Goal: Information Seeking & Learning: Learn about a topic

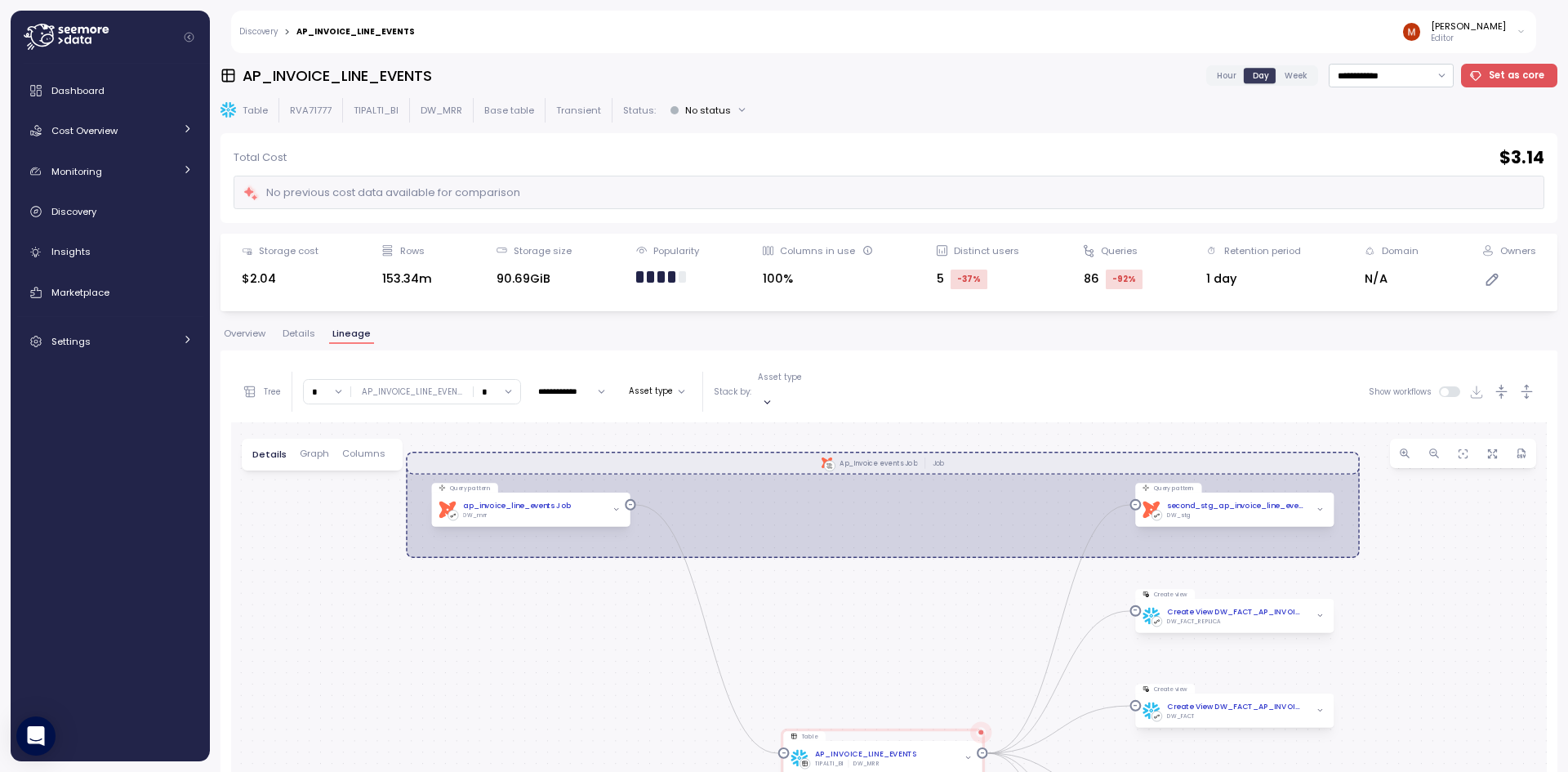
click at [259, 28] on link "Discovery" at bounding box center [258, 32] width 39 height 9
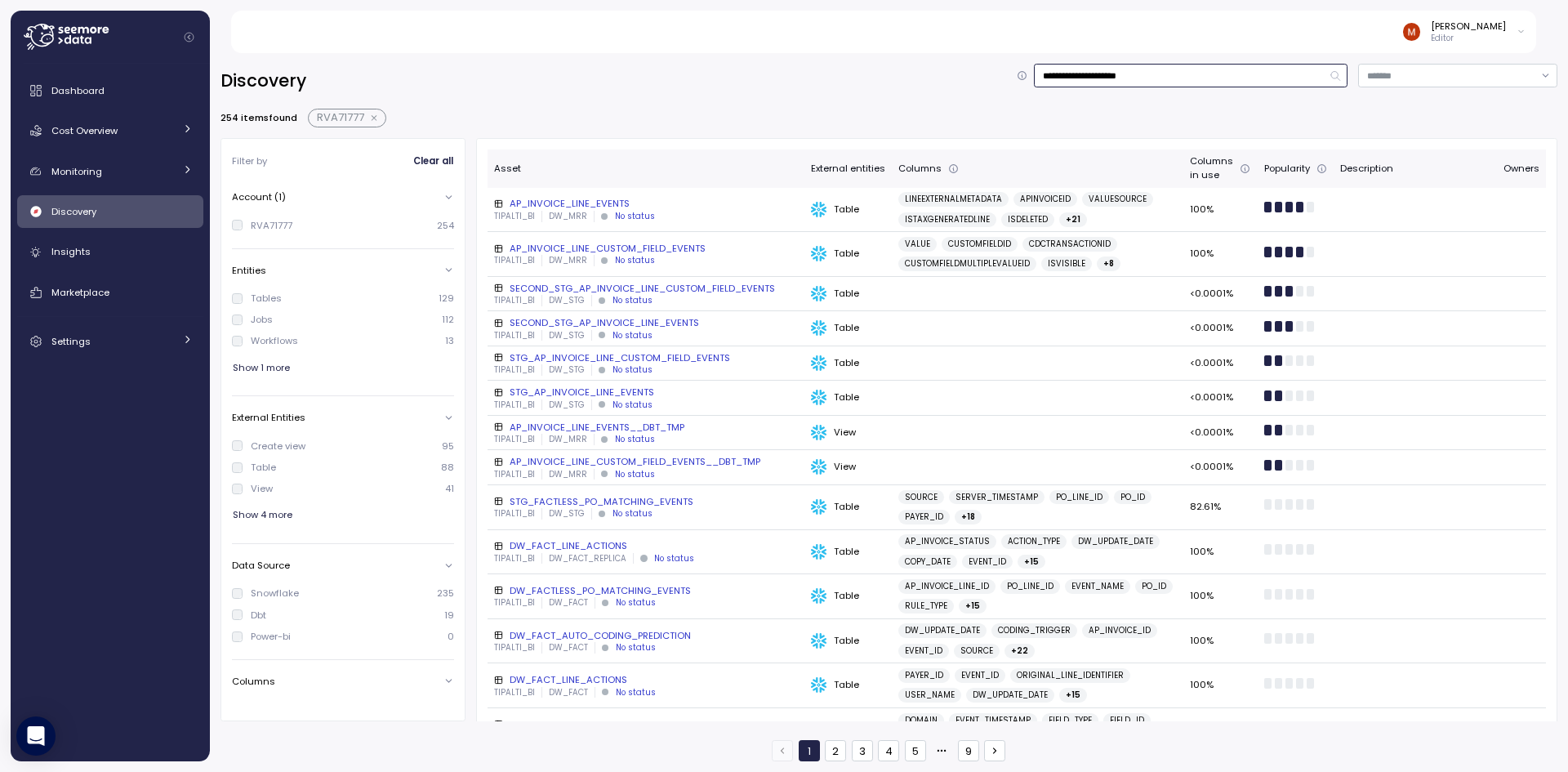
click at [1114, 74] on input "**********" at bounding box center [1191, 75] width 314 height 24
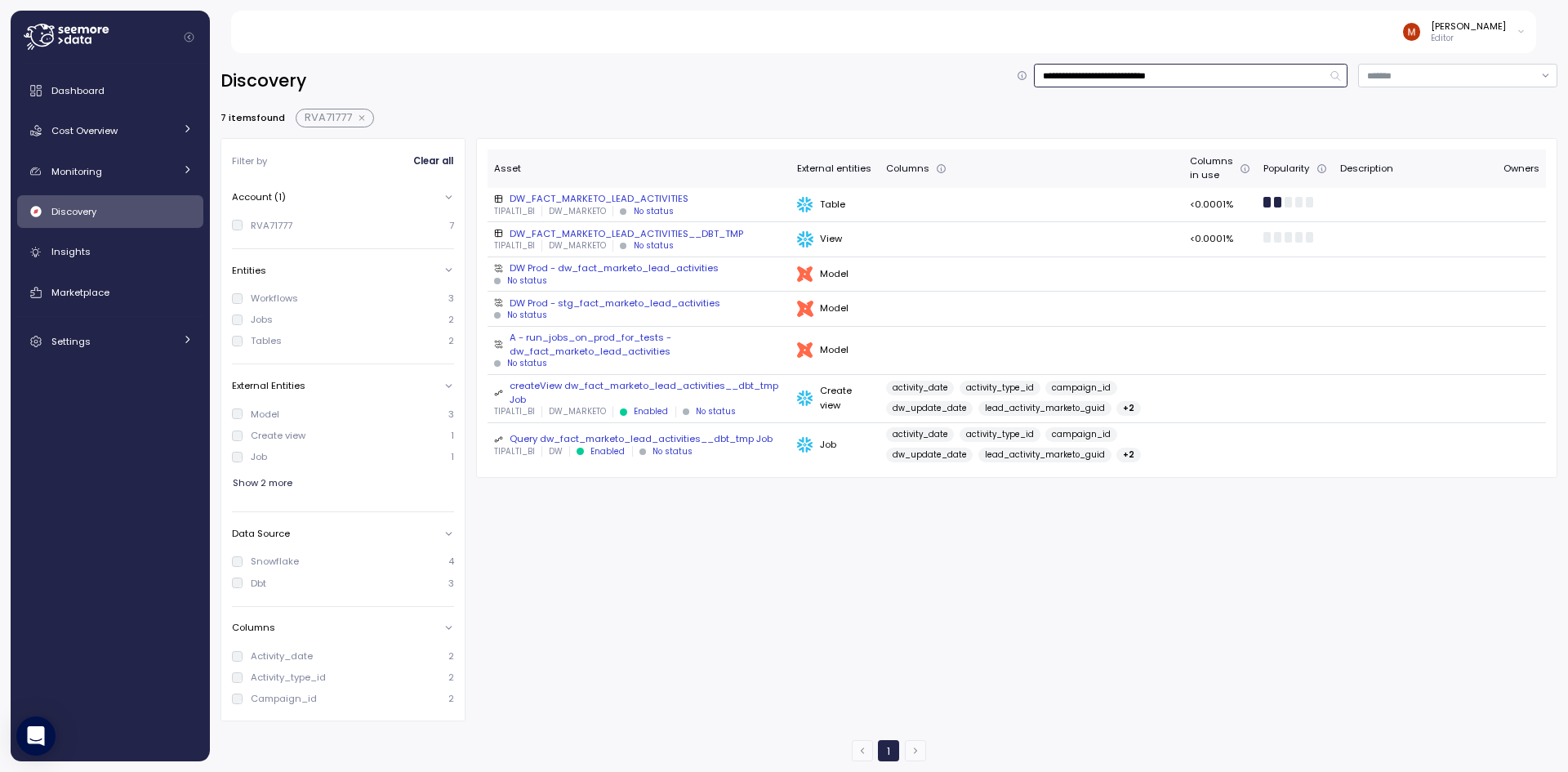
type input "**********"
click at [624, 196] on div "DW_FACT_MARKETO_LEAD_ACTIVITIES" at bounding box center [639, 198] width 290 height 13
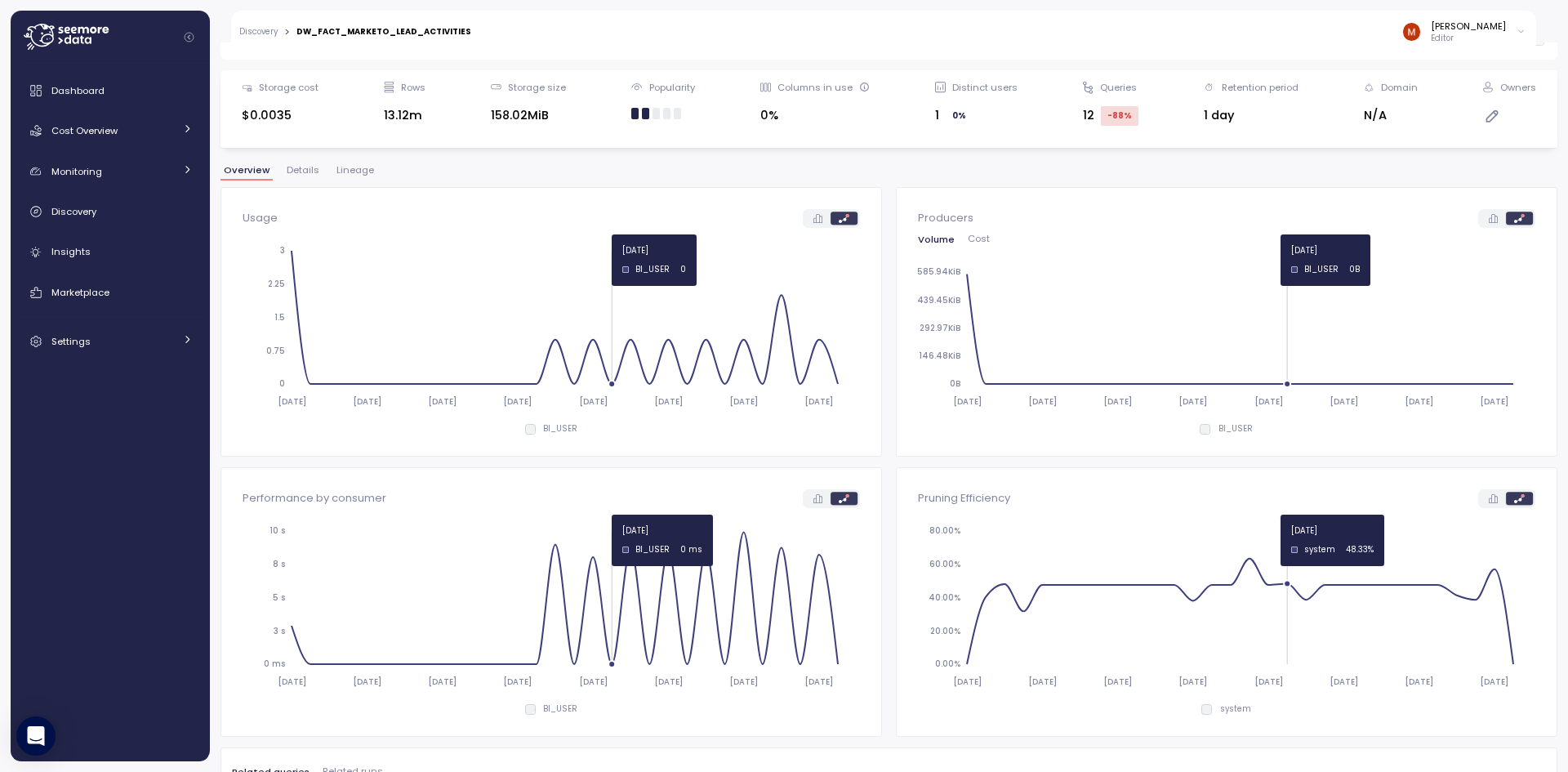
scroll to position [491, 0]
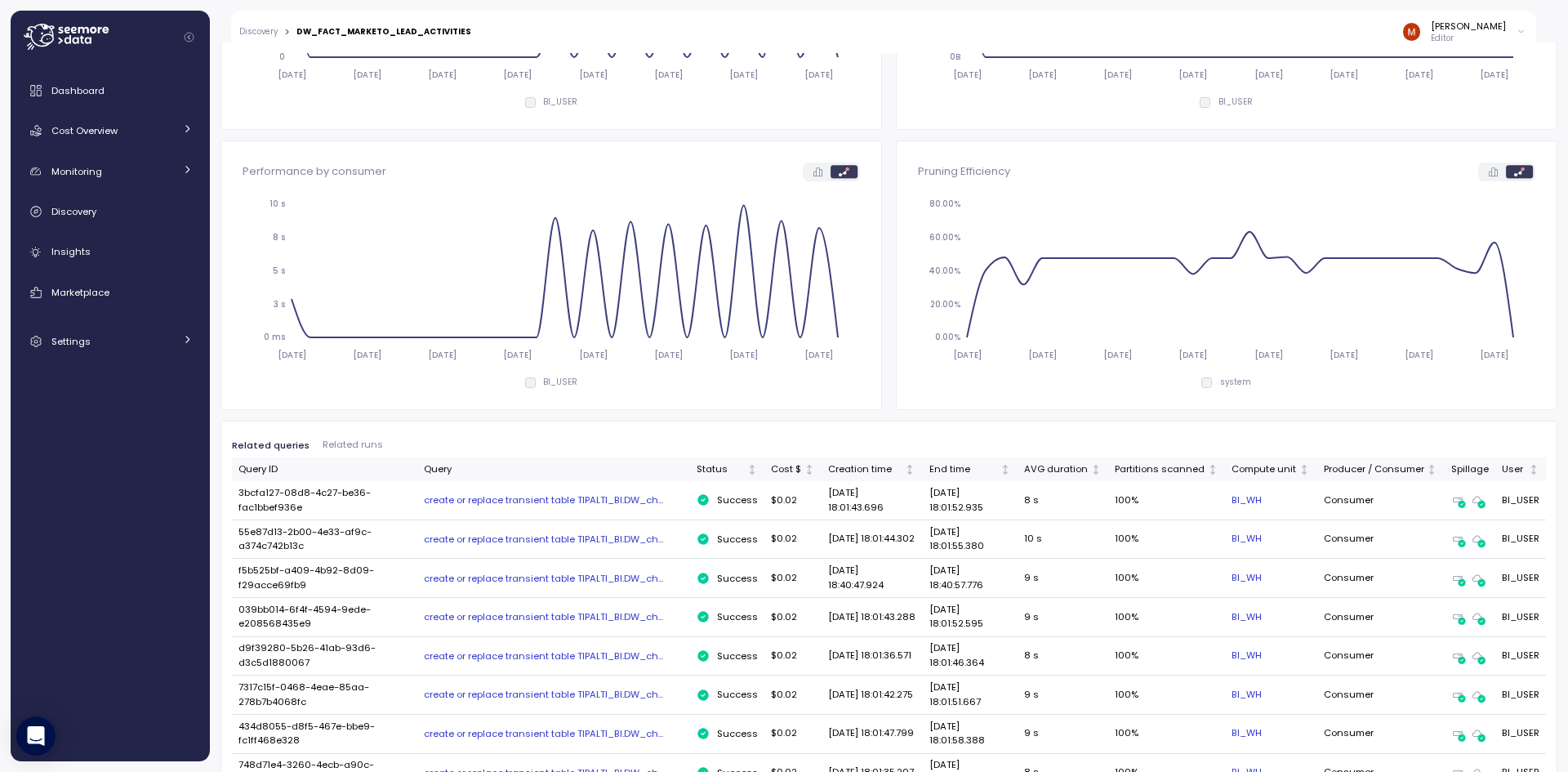
click at [592, 504] on div "create or replace transient table TIPALTI_BI.DW_ch..." at bounding box center [554, 500] width 260 height 13
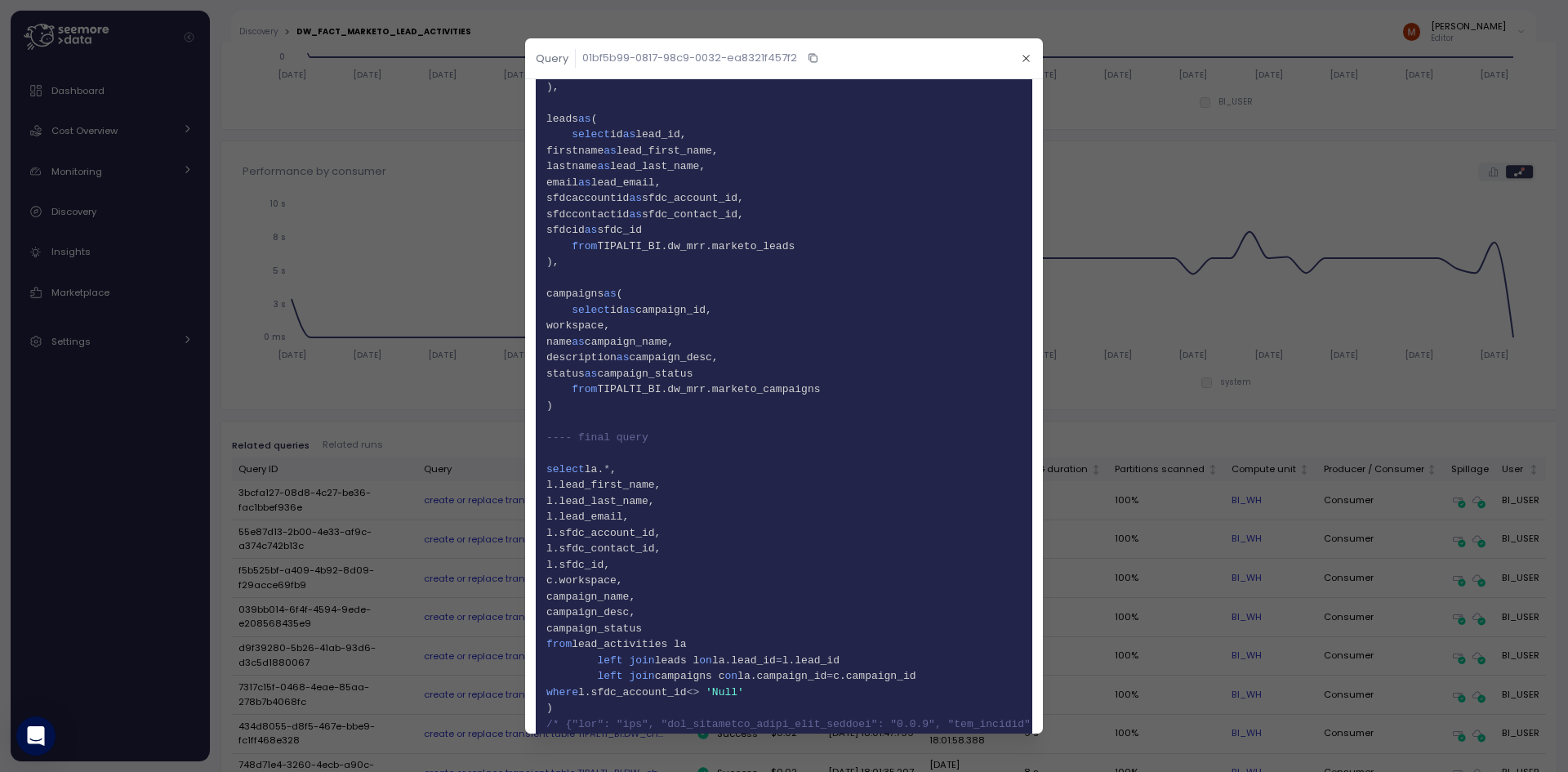
scroll to position [280, 0]
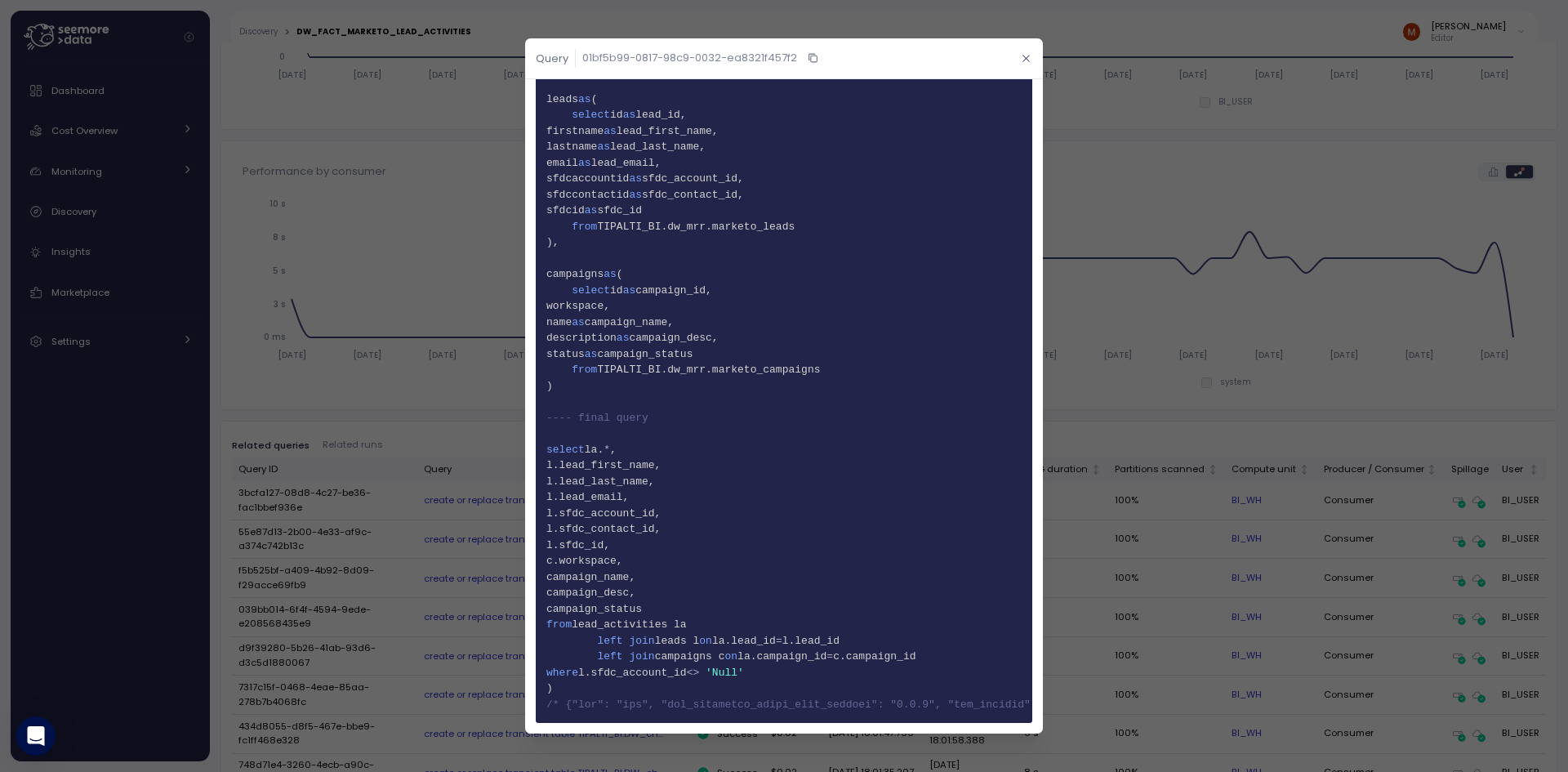
click at [1021, 57] on icon "button" at bounding box center [1026, 58] width 10 height 10
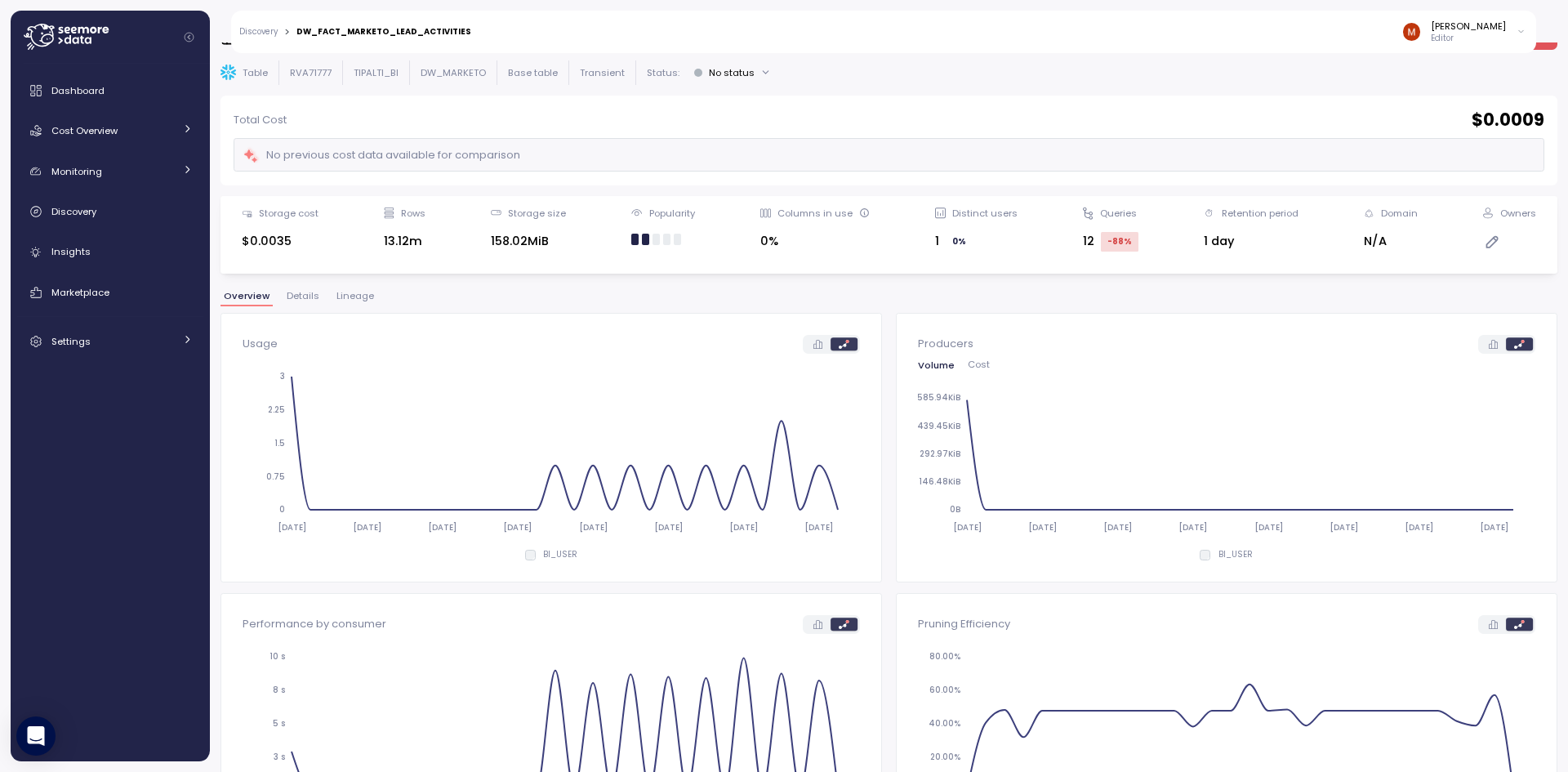
scroll to position [0, 0]
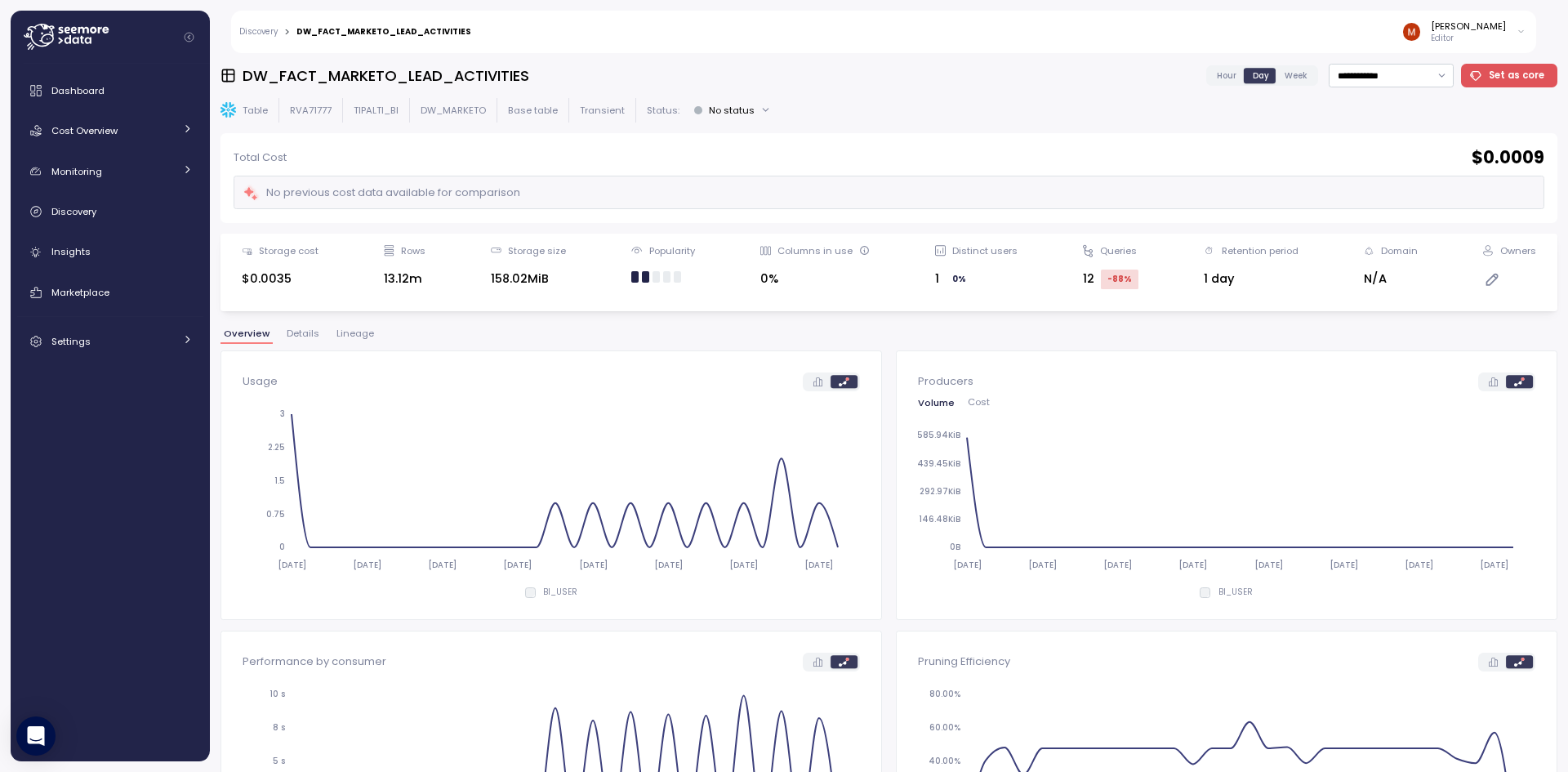
click at [361, 329] on span "Lineage" at bounding box center [356, 334] width 38 height 9
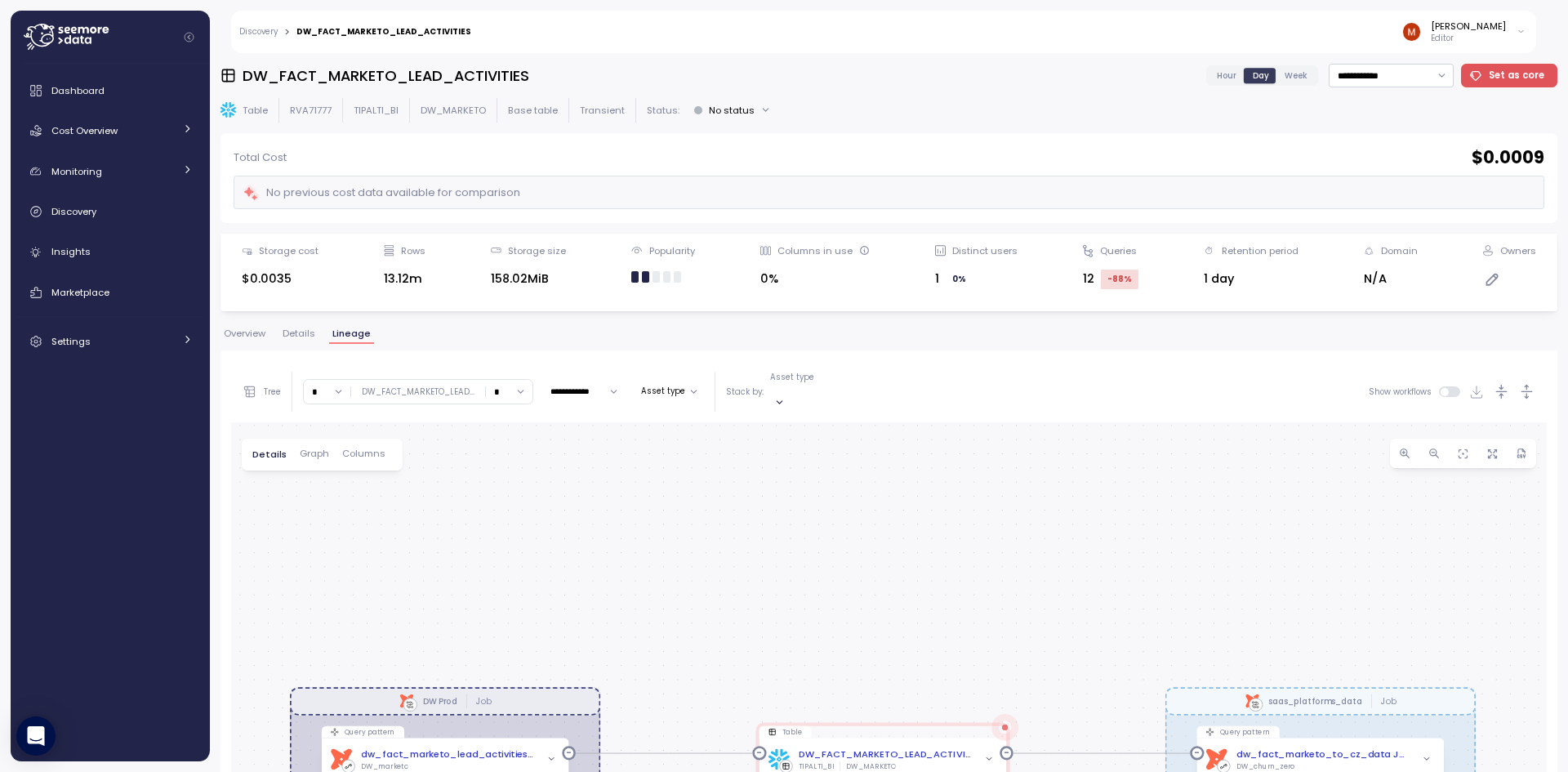
drag, startPoint x: 957, startPoint y: 576, endPoint x: 894, endPoint y: 498, distance: 100.3
click at [894, 498] on div "dbt DW Prod Job dbt saas_platforms_data Job Query pattern dbt dw_fact_marketo_l…" at bounding box center [889, 746] width 1316 height 648
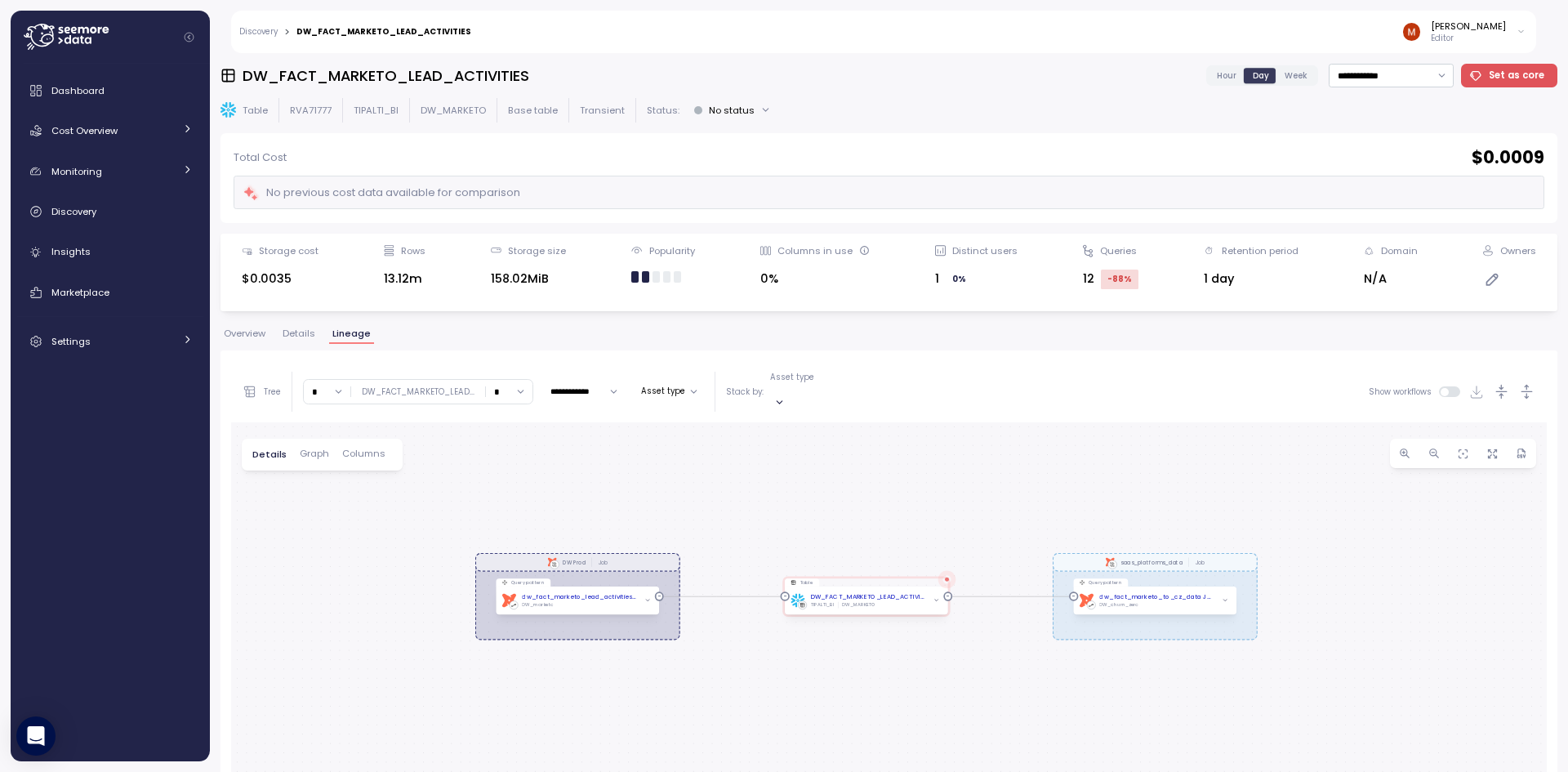
drag, startPoint x: 880, startPoint y: 528, endPoint x: 855, endPoint y: 522, distance: 25.7
click at [855, 522] on div "dbt DW Prod Job dbt saas_platforms_data Job Query pattern dbt dw_fact_marketo_l…" at bounding box center [889, 746] width 1316 height 648
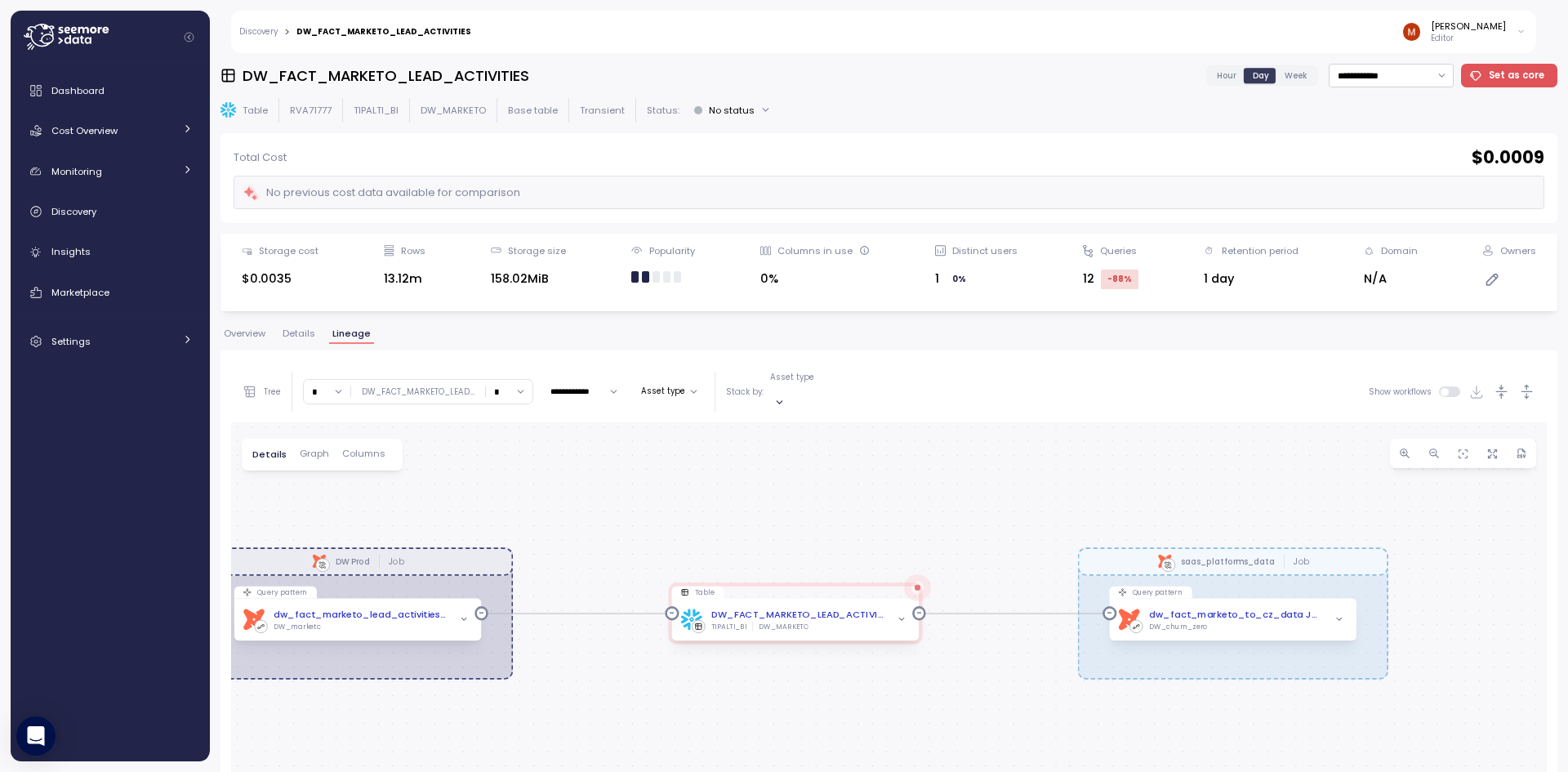
drag, startPoint x: 904, startPoint y: 546, endPoint x: 909, endPoint y: 516, distance: 30.4
click at [909, 516] on div "dbt DW Prod Job dbt saas_platforms_data Job Query pattern dbt dw_fact_marketo_l…" at bounding box center [889, 746] width 1316 height 648
drag, startPoint x: 877, startPoint y: 507, endPoint x: 717, endPoint y: 471, distance: 164.0
click at [904, 501] on div "dbt DW Prod Job dbt saas_platforms_data Job Query pattern dbt dw_fact_marketo_l…" at bounding box center [889, 746] width 1316 height 648
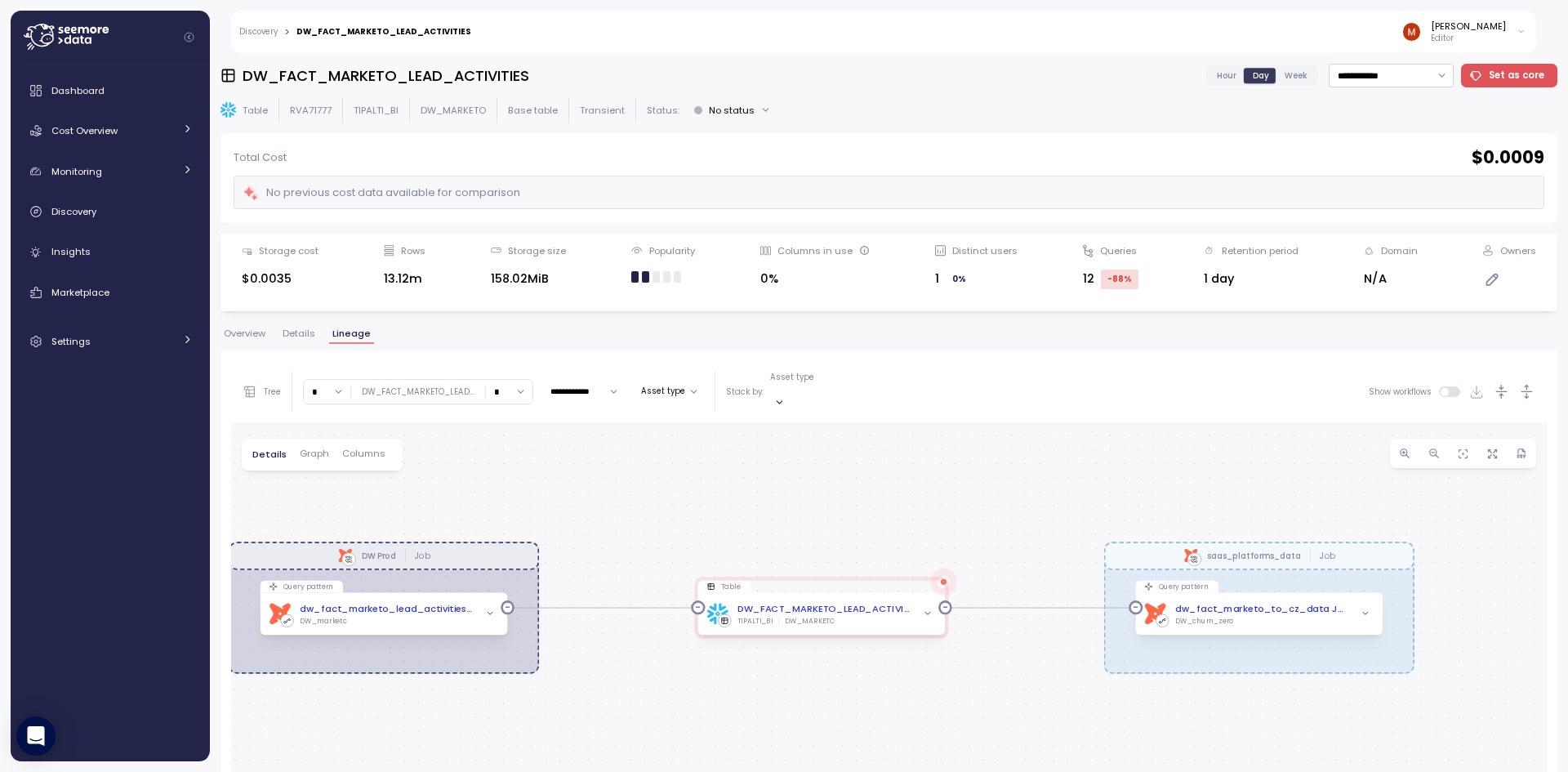
click at [516, 389] on input "*" at bounding box center [509, 392] width 46 height 24
click at [508, 498] on div "3" at bounding box center [506, 502] width 25 height 13
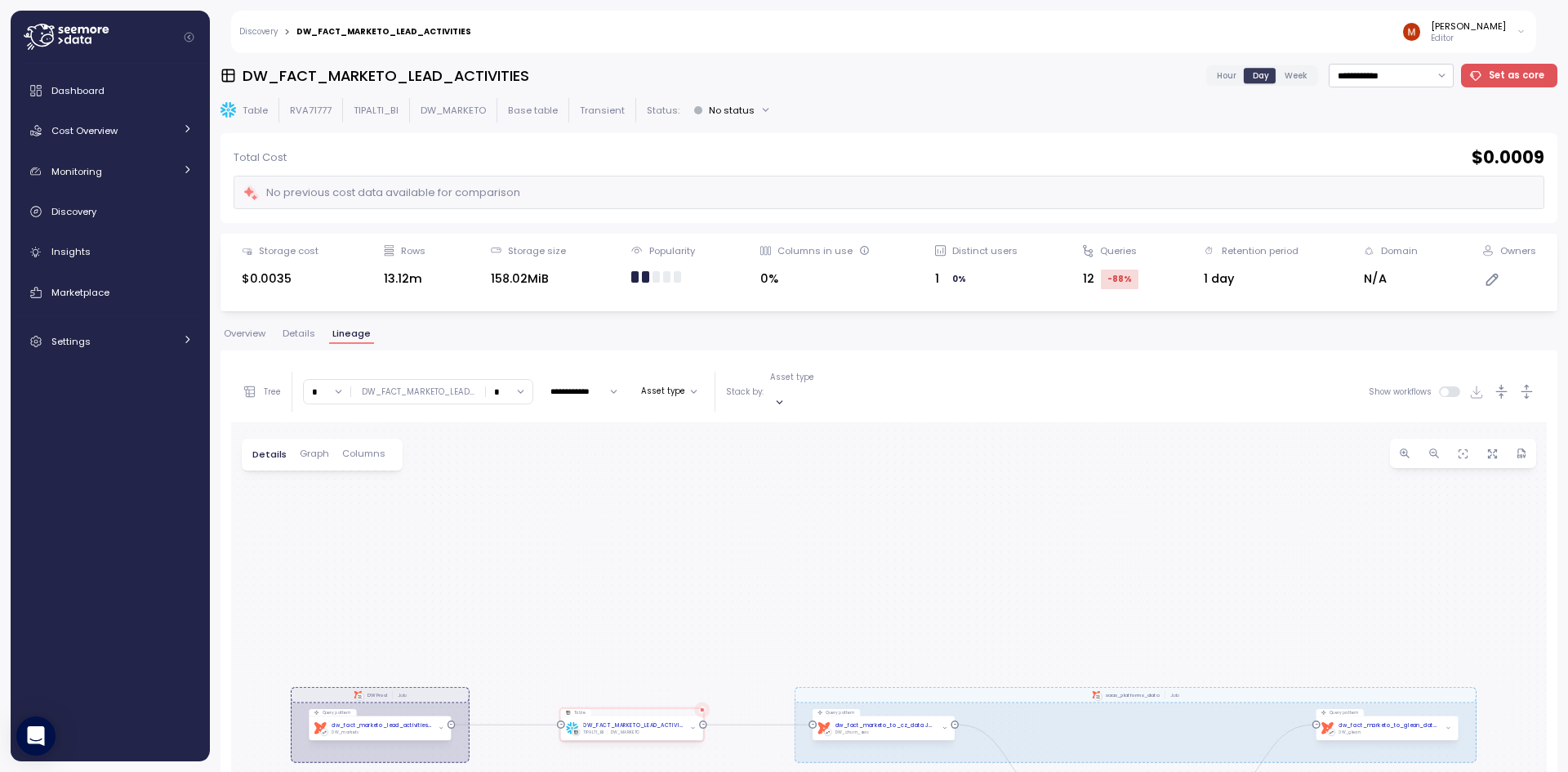
drag, startPoint x: 621, startPoint y: 538, endPoint x: 621, endPoint y: 500, distance: 38.0
click at [622, 499] on div "dbt DW Prod Job dbt saas_platforms_data Job Query pattern dbt dw_fact_marketo_l…" at bounding box center [889, 746] width 1316 height 648
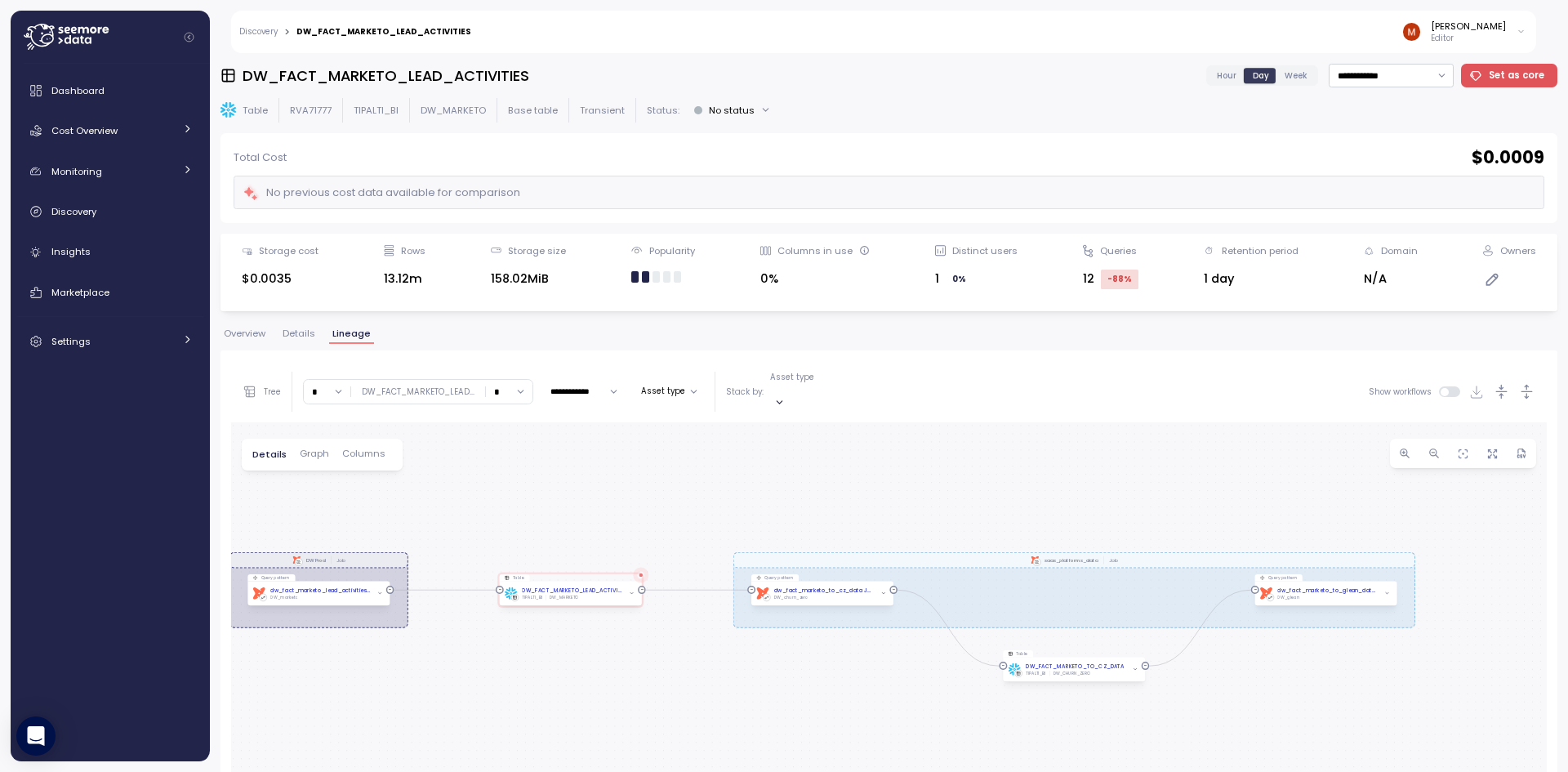
drag, startPoint x: 914, startPoint y: 607, endPoint x: 851, endPoint y: 510, distance: 115.7
click at [851, 510] on div "dbt DW Prod Job dbt saas_platforms_data Job Query pattern dbt dw_fact_marketo_l…" at bounding box center [889, 746] width 1316 height 648
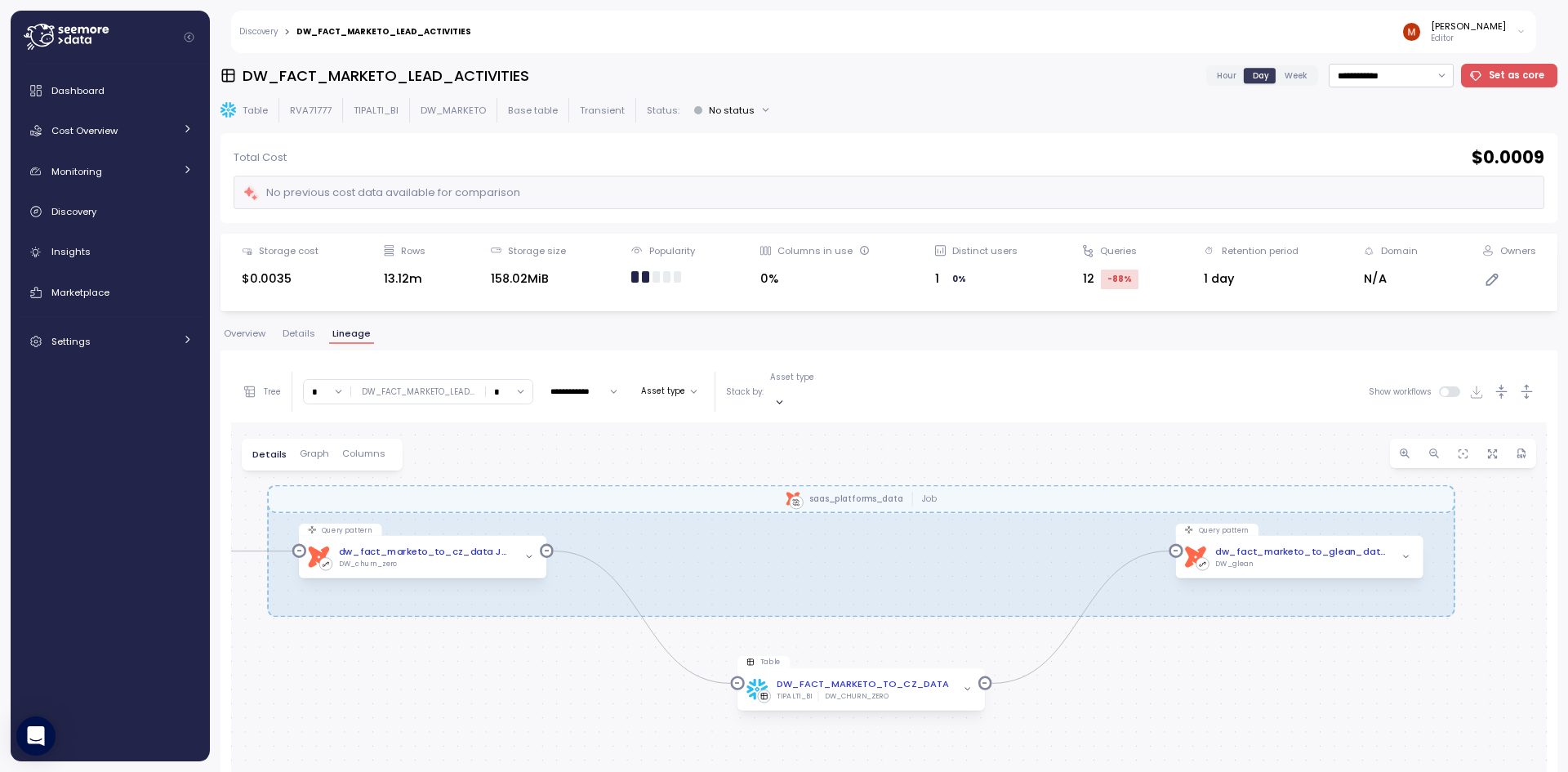
drag, startPoint x: 1404, startPoint y: 636, endPoint x: 1058, endPoint y: 679, distance: 348.7
click at [1058, 679] on div "dbt DW Prod Job dbt saas_platforms_data Job Query pattern dbt dw_fact_marketo_l…" at bounding box center [889, 746] width 1316 height 648
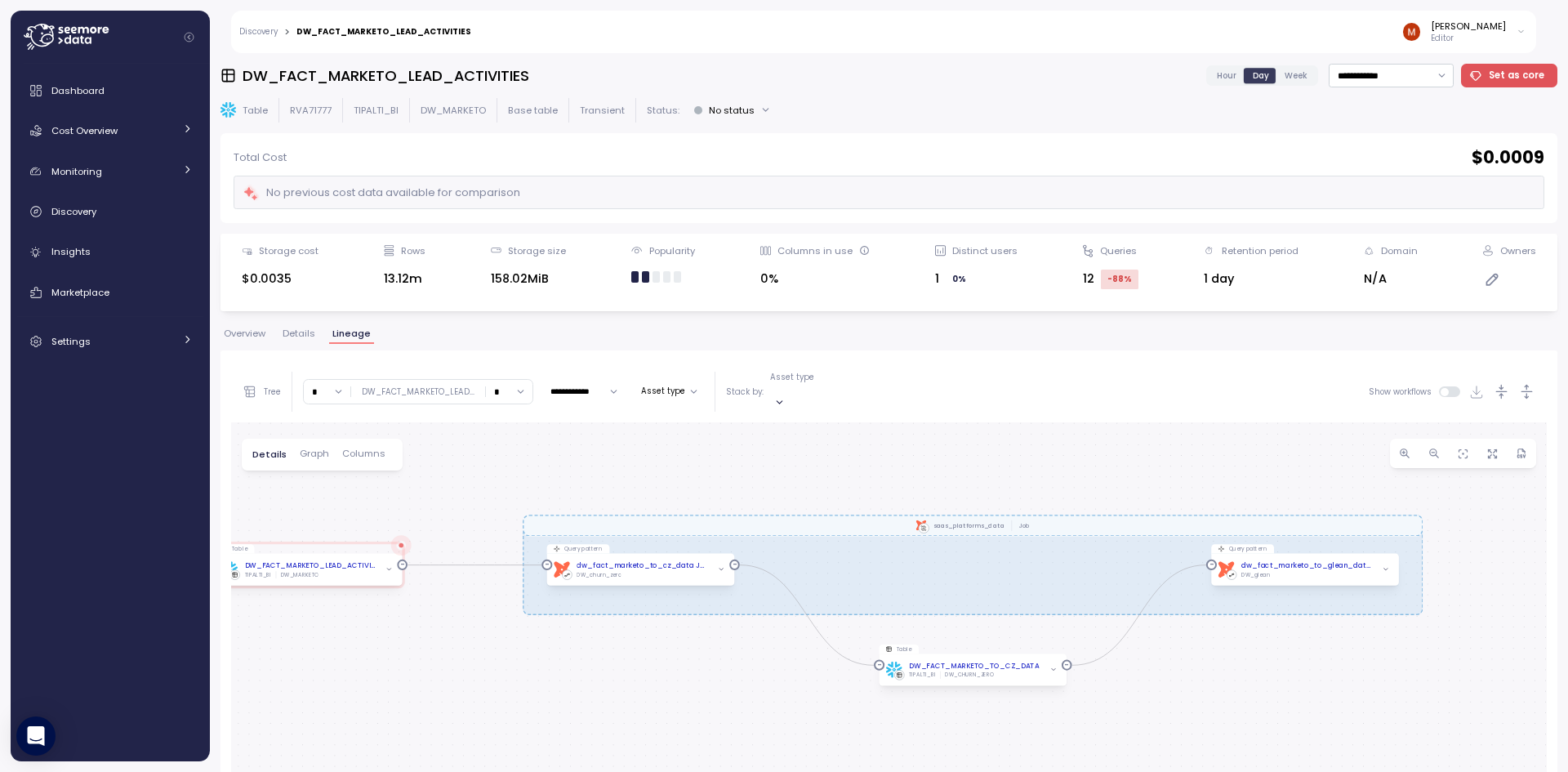
drag, startPoint x: 462, startPoint y: 662, endPoint x: 530, endPoint y: 419, distance: 252.3
click at [592, 636] on div "dbt DW Prod Job dbt saas_platforms_data Job Query pattern dbt dw_fact_marketo_l…" at bounding box center [889, 746] width 1316 height 648
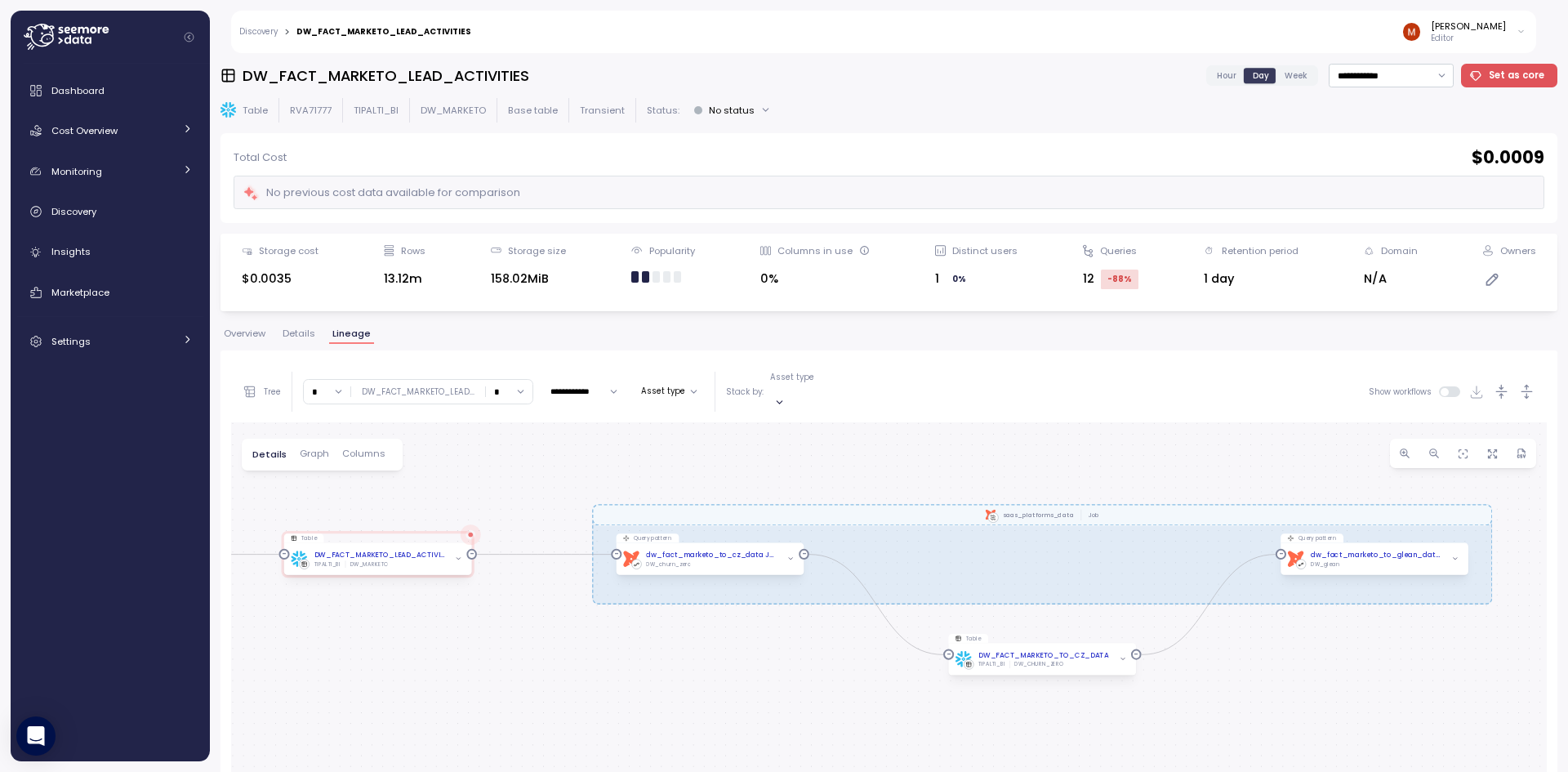
click at [514, 380] on input "*" at bounding box center [509, 392] width 46 height 24
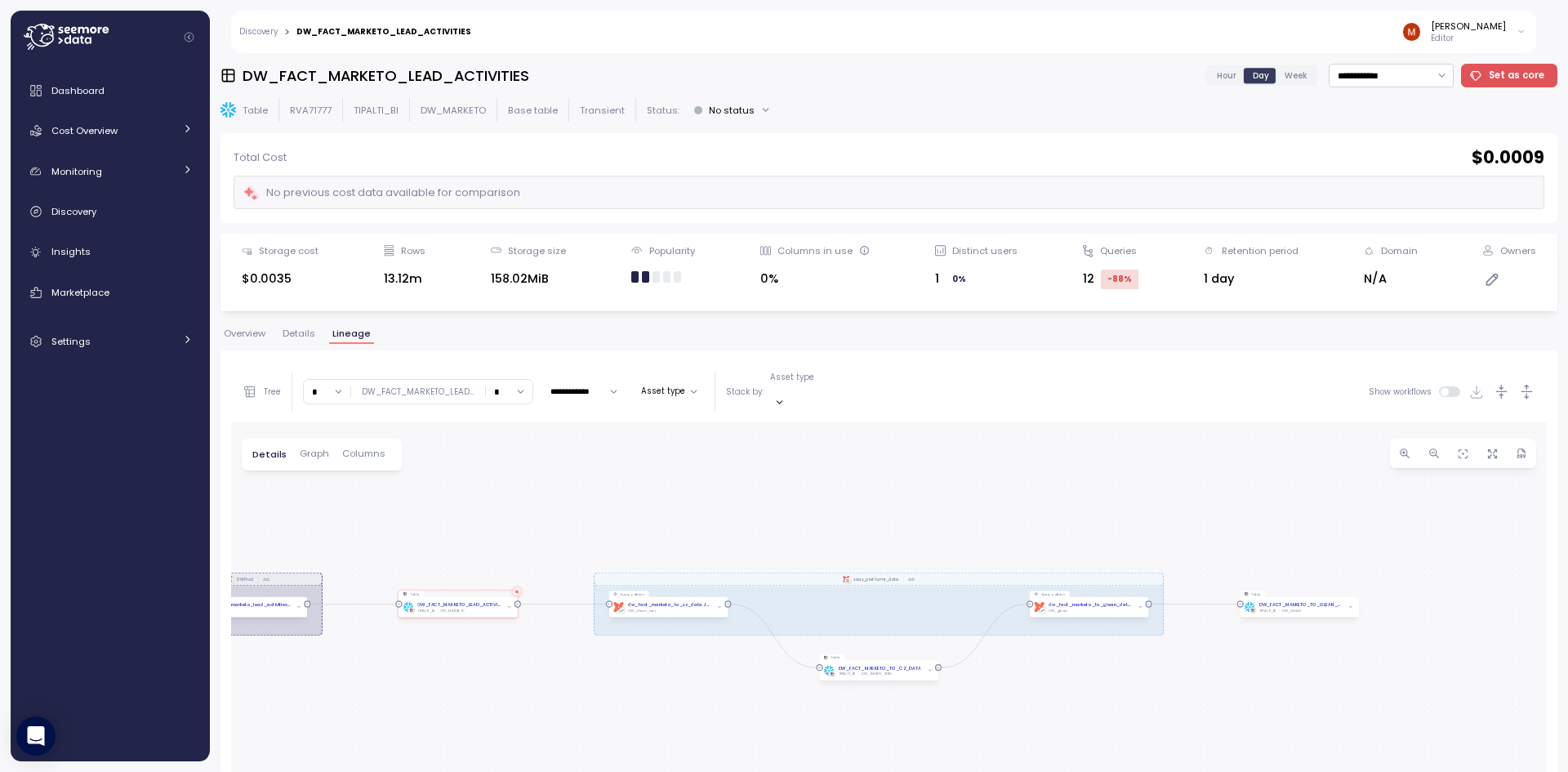
drag, startPoint x: 860, startPoint y: 607, endPoint x: 736, endPoint y: 480, distance: 177.5
click at [736, 480] on div "dbt DW Prod Job dbt saas_platforms_data Job Query pattern dbt dw_fact_marketo_l…" at bounding box center [889, 746] width 1316 height 648
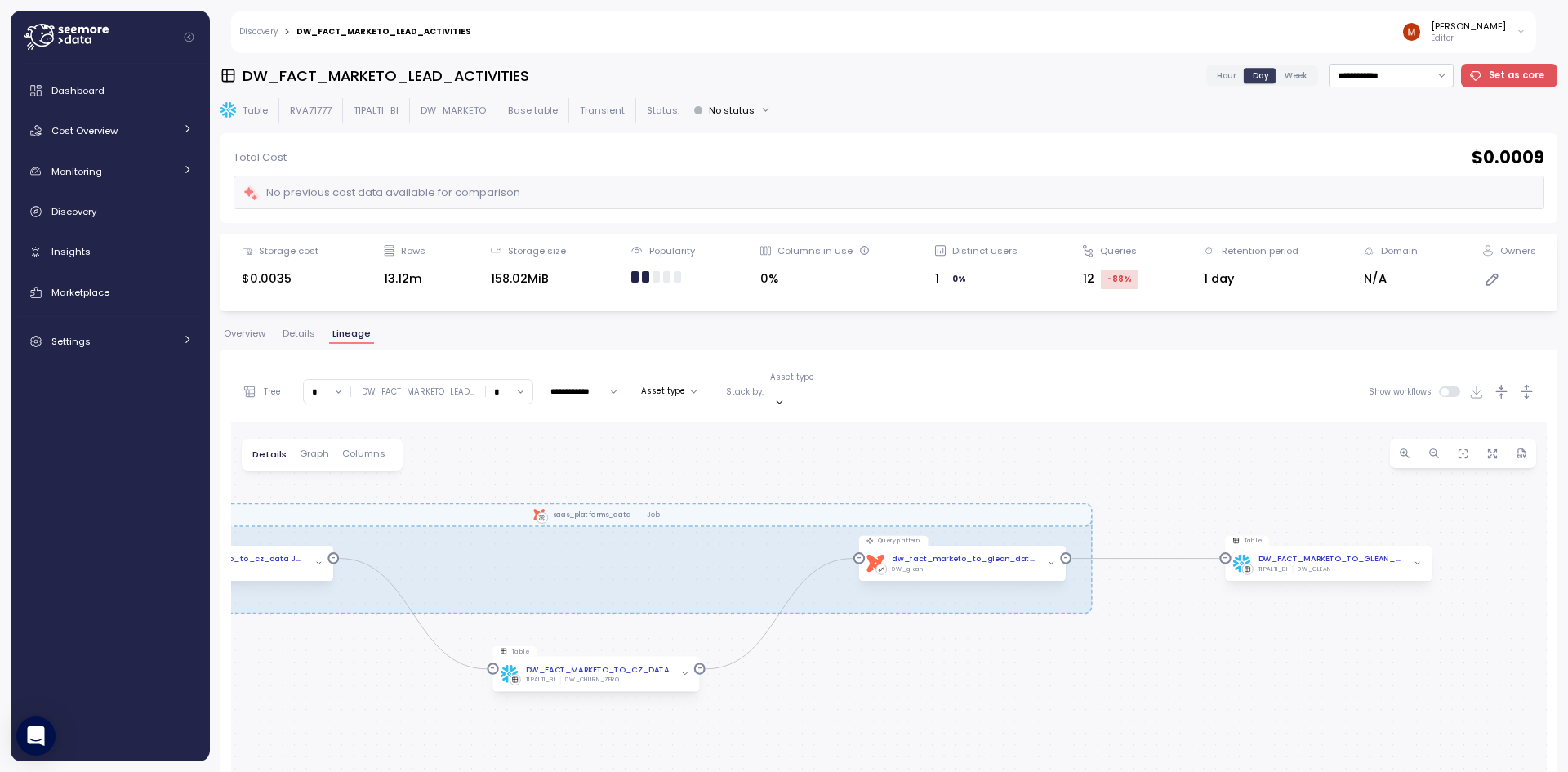
drag, startPoint x: 351, startPoint y: 674, endPoint x: 528, endPoint y: 676, distance: 177.0
click at [527, 677] on div "dbt DW Prod Job dbt saas_platforms_data Job Query pattern dbt dw_fact_marketo_l…" at bounding box center [889, 746] width 1316 height 648
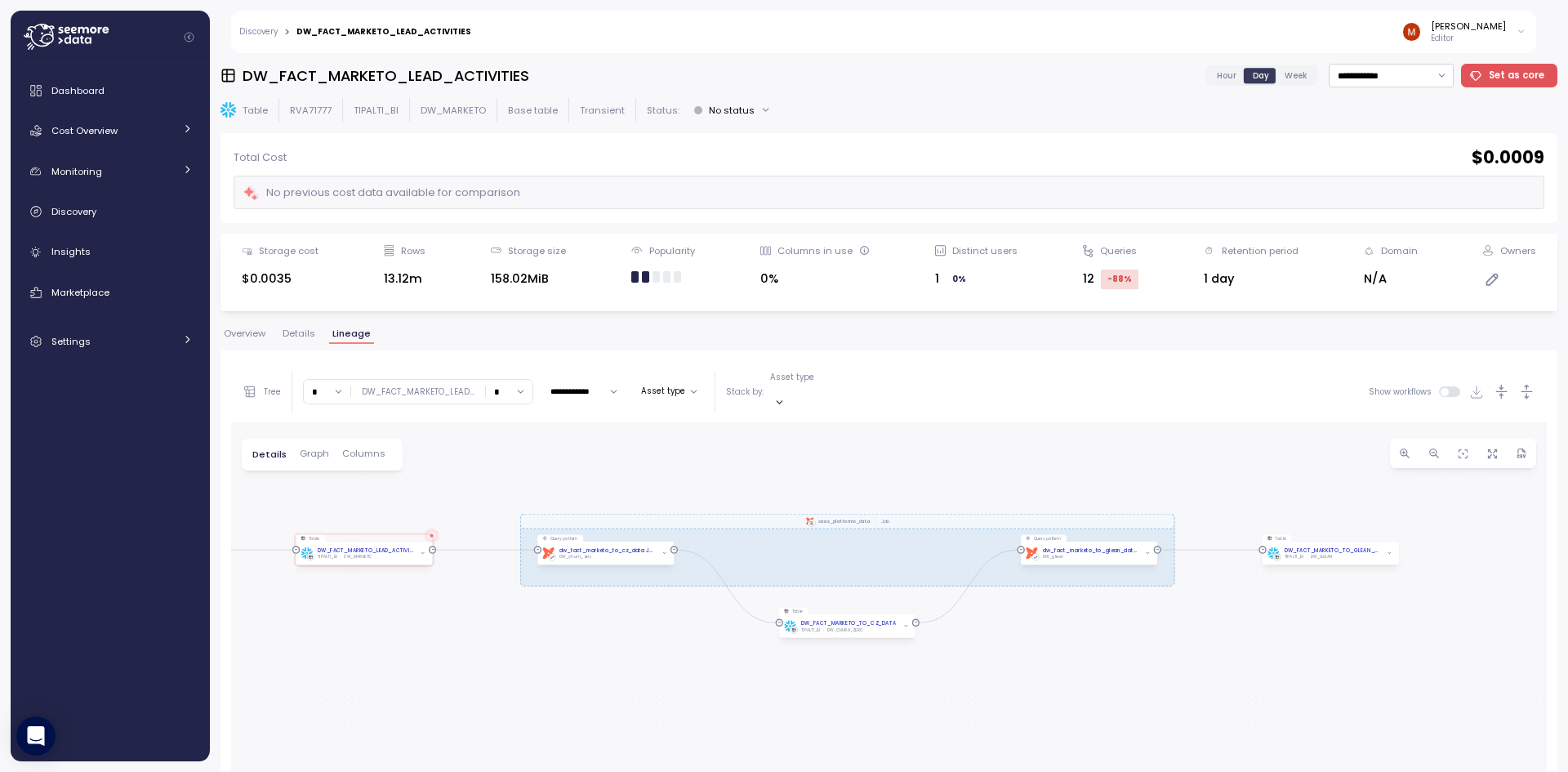
drag, startPoint x: 492, startPoint y: 667, endPoint x: 657, endPoint y: 615, distance: 173.0
click at [657, 615] on div "dbt DW Prod Job dbt saas_platforms_data Job Query pattern dbt dw_fact_marketo_l…" at bounding box center [889, 746] width 1316 height 648
click at [508, 386] on input "*" at bounding box center [509, 392] width 46 height 24
click at [505, 496] on div "11" at bounding box center [509, 506] width 44 height 21
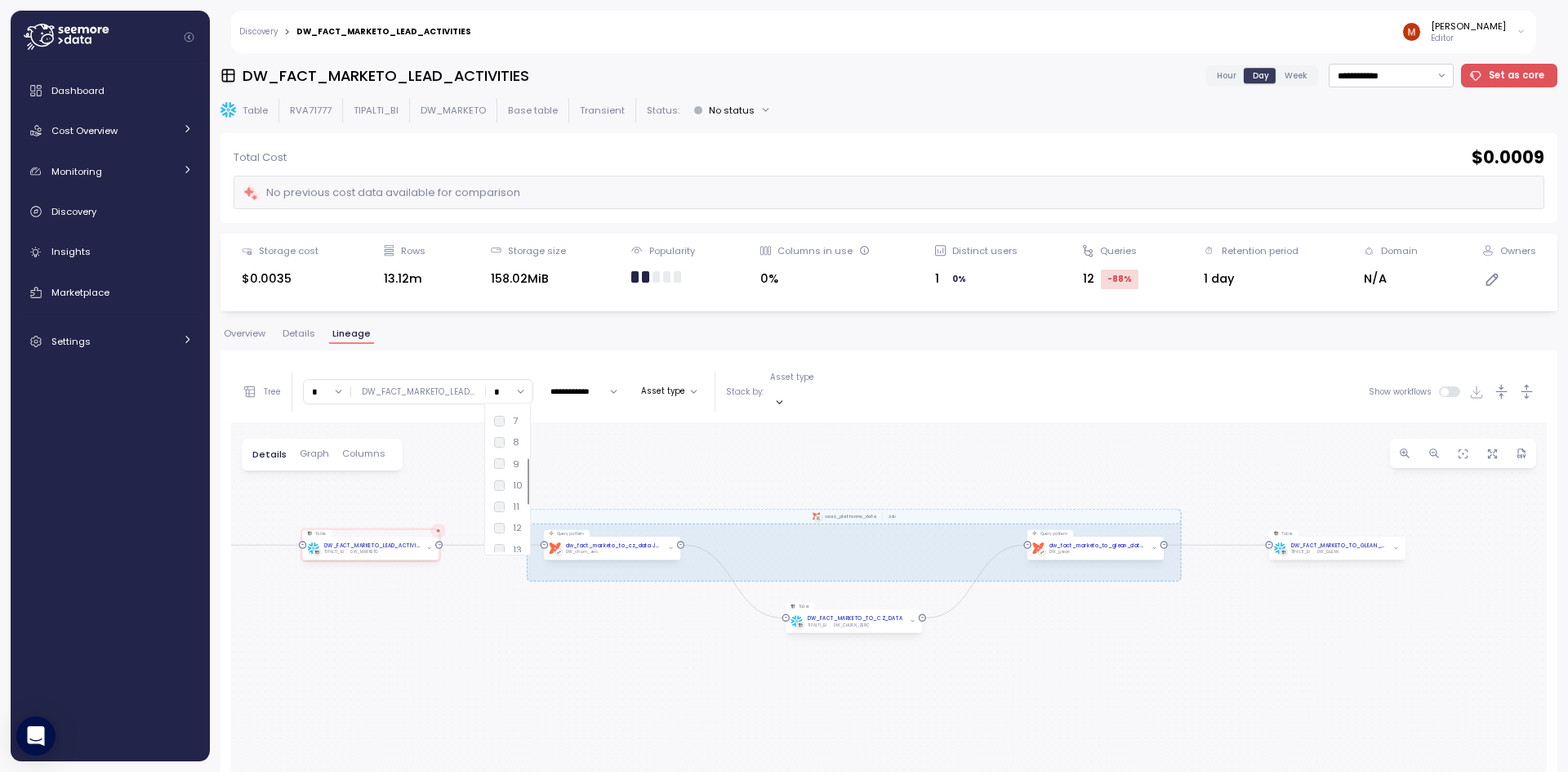
type input "**"
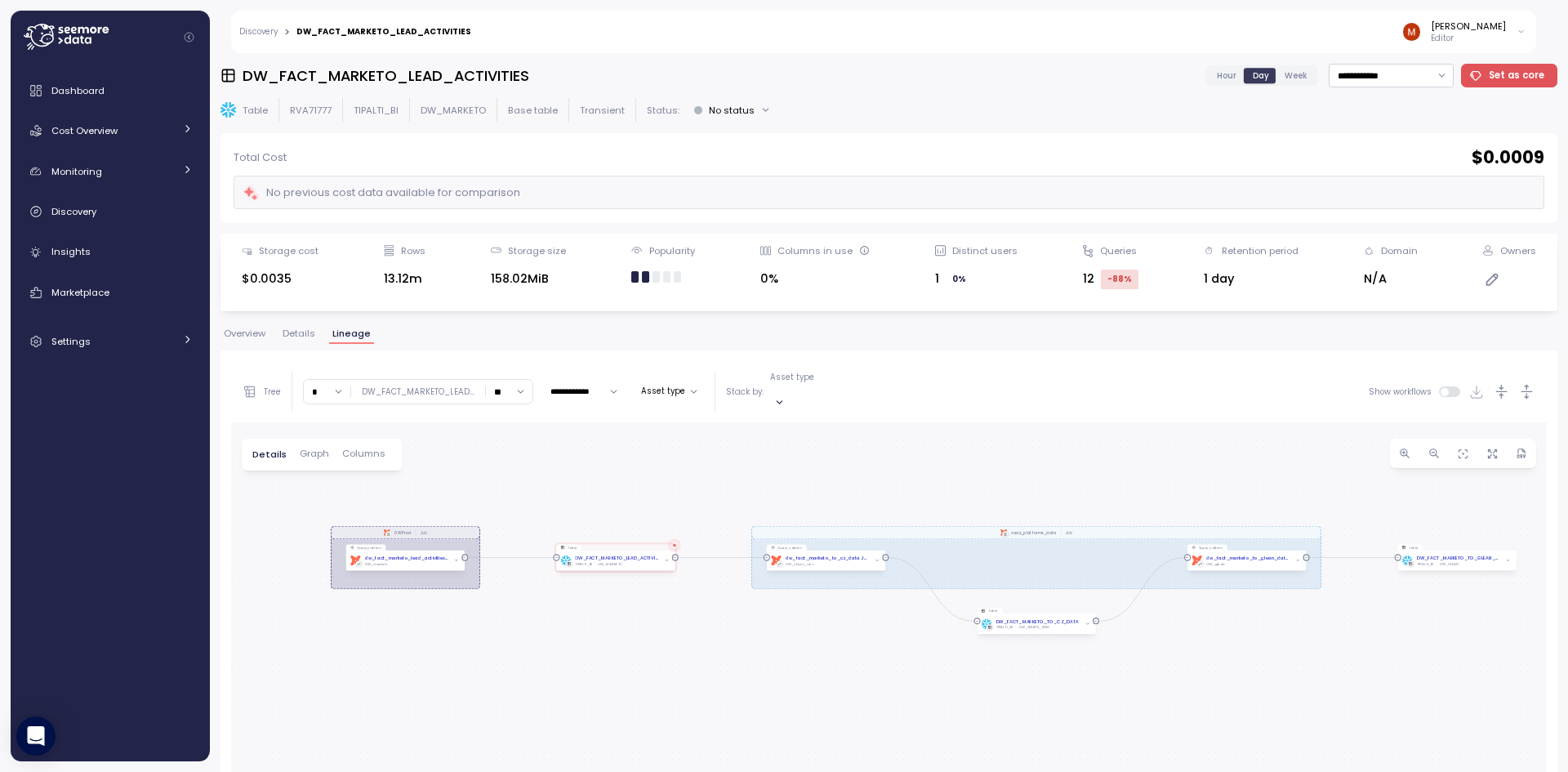
drag, startPoint x: 847, startPoint y: 624, endPoint x: 887, endPoint y: 452, distance: 176.6
click at [887, 452] on div "dbt DW Prod Job dbt saas_platforms_data Job Query pattern dbt dw_fact_marketo_l…" at bounding box center [889, 746] width 1316 height 648
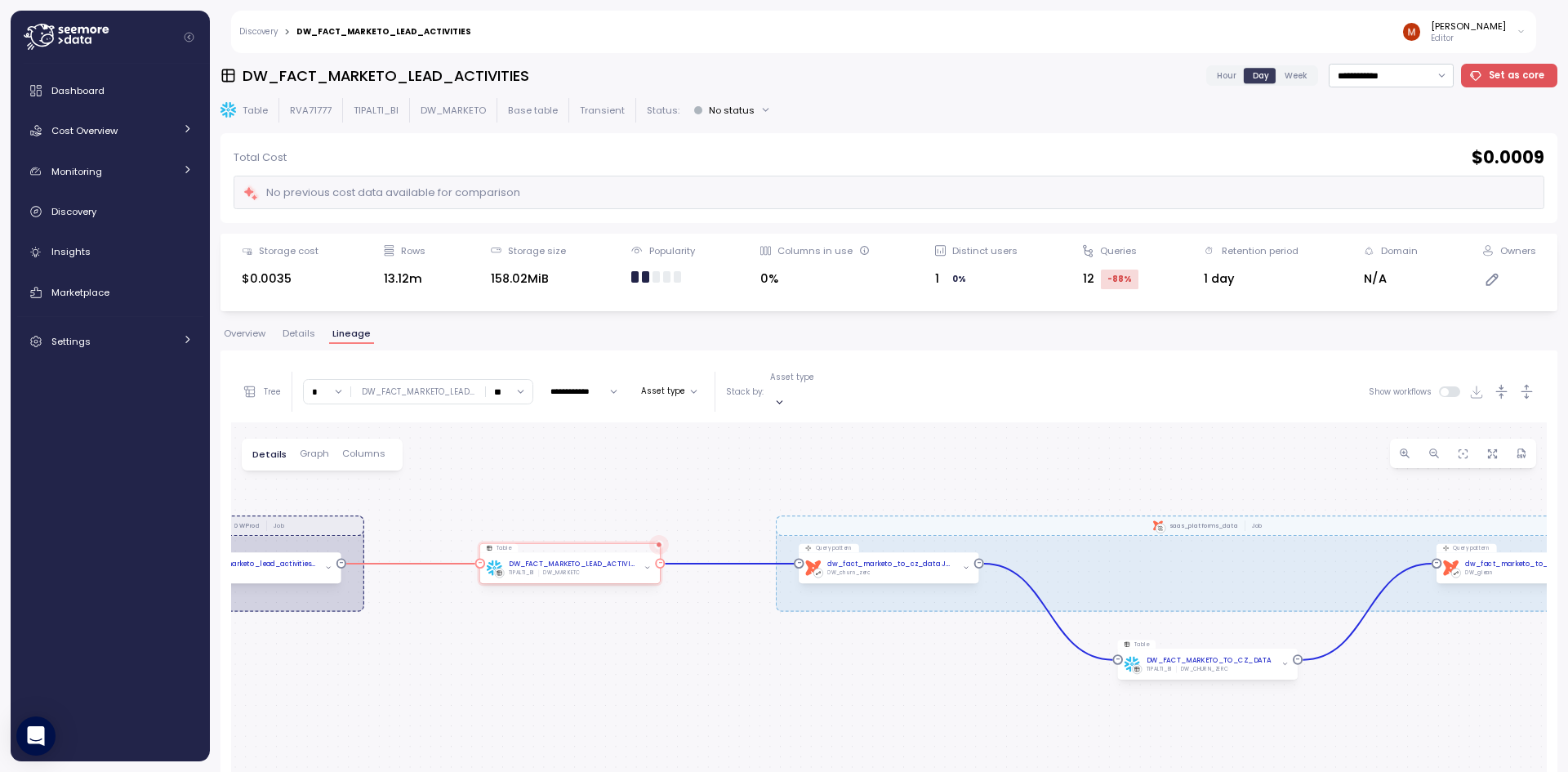
click at [568, 570] on div "DW_MARKETO" at bounding box center [562, 573] width 36 height 8
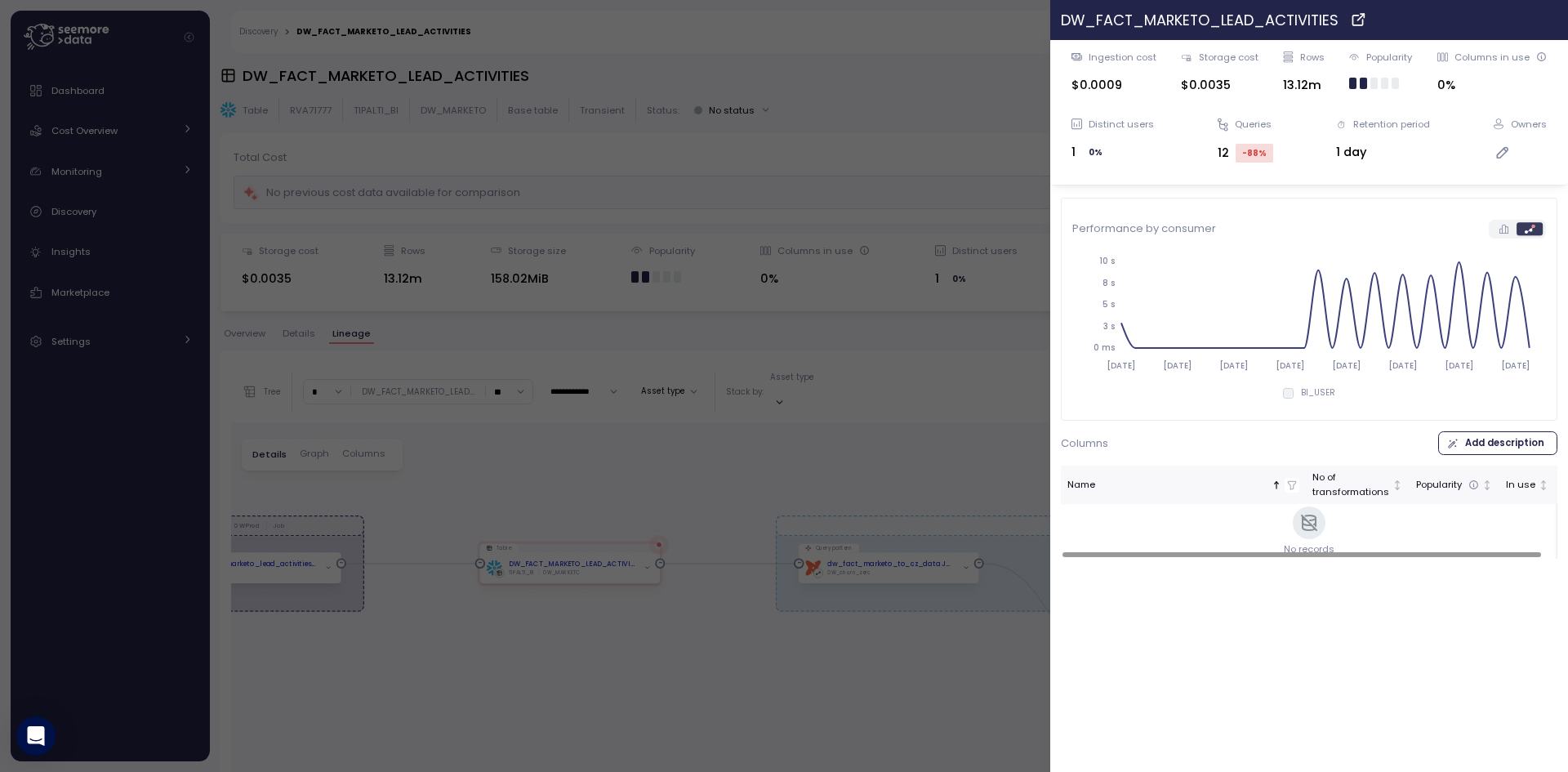
click at [1549, 19] on icon "button" at bounding box center [1552, 19] width 13 height 13
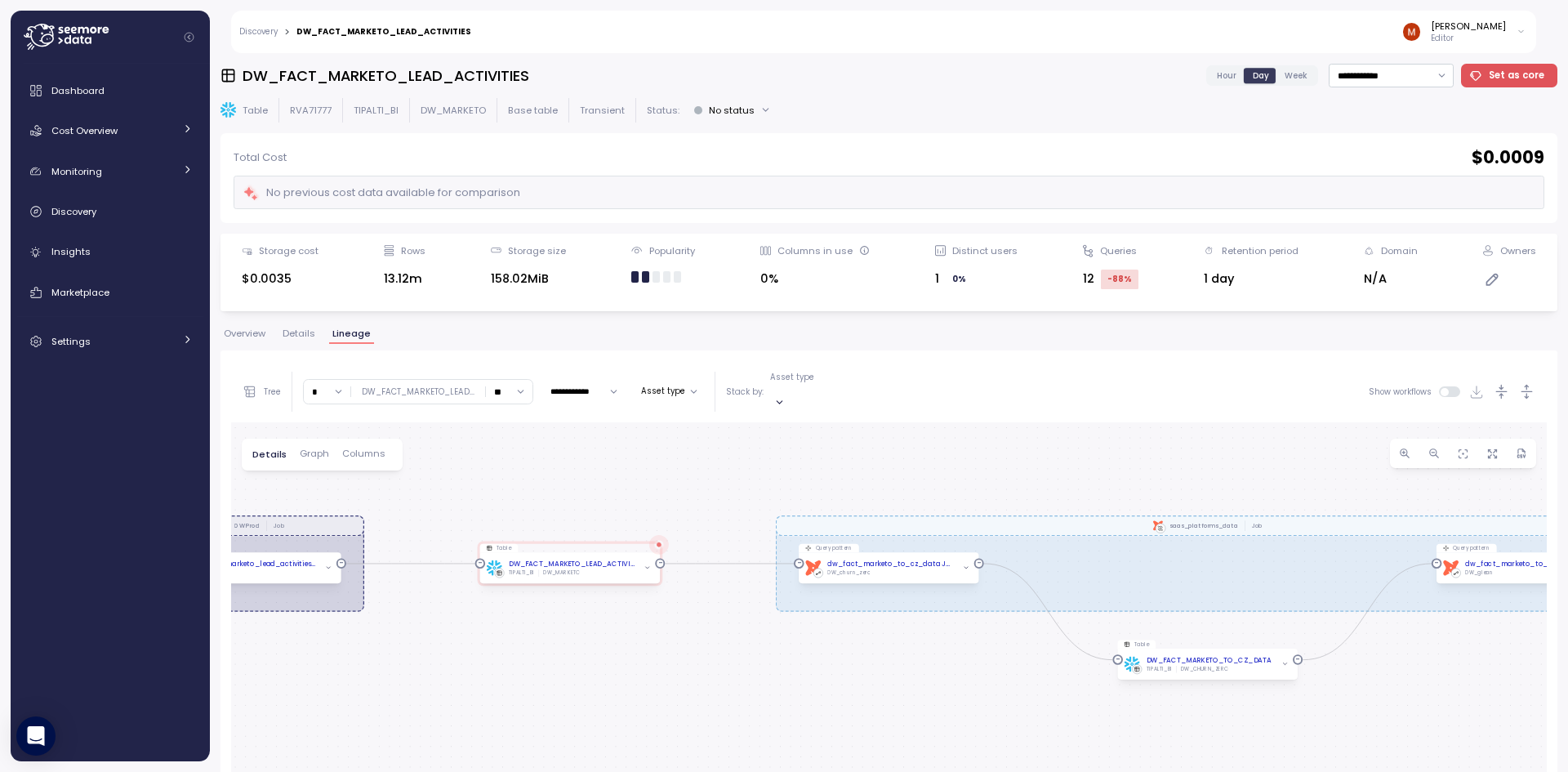
click at [261, 27] on link "Discovery" at bounding box center [258, 32] width 39 height 9
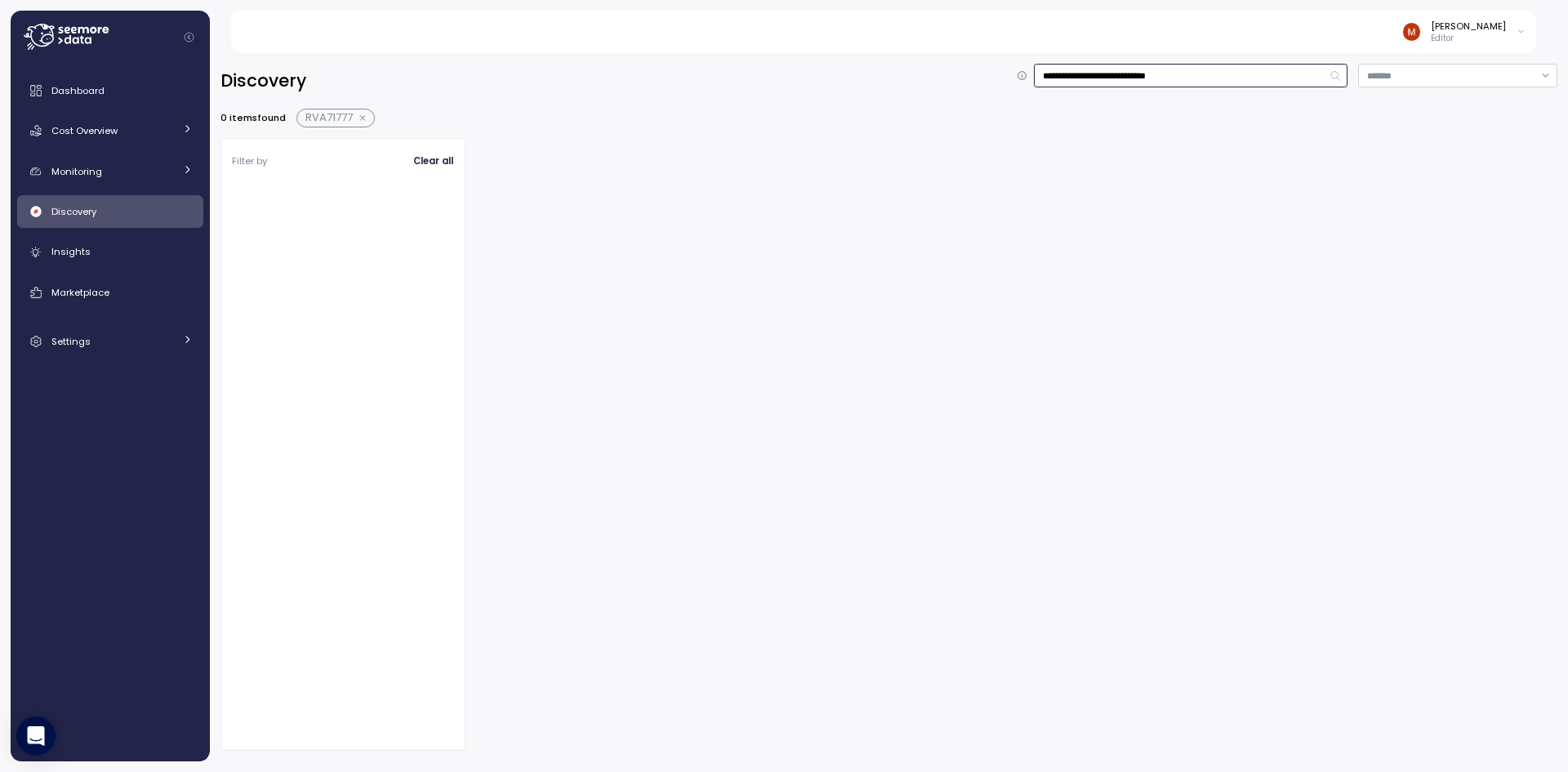
click at [1115, 75] on input "**********" at bounding box center [1191, 75] width 314 height 24
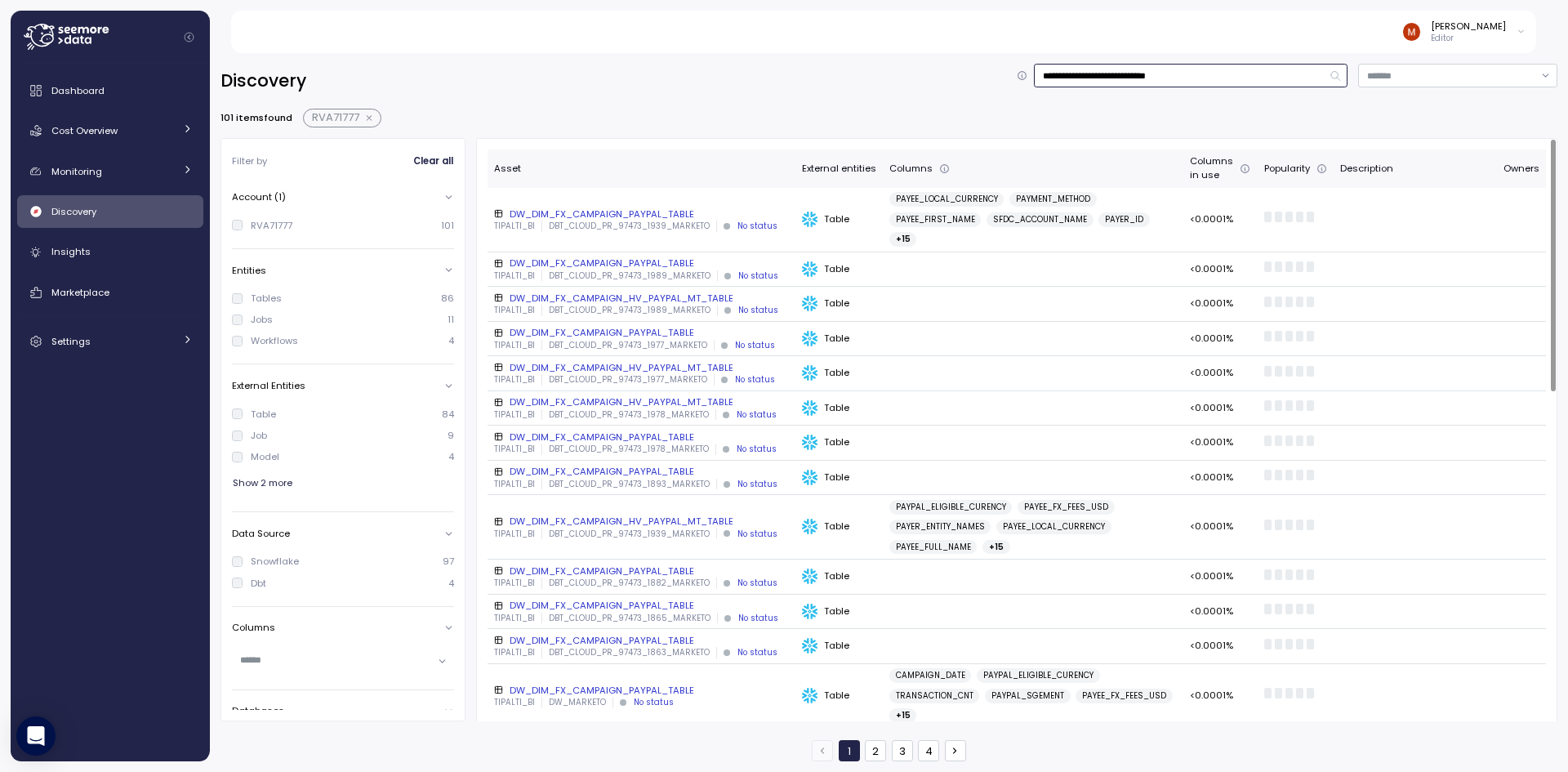
type input "**********"
click at [579, 685] on div "DW_DIM_FX_CAMPAIGN_PAYPAL_TABLE" at bounding box center [641, 691] width 295 height 13
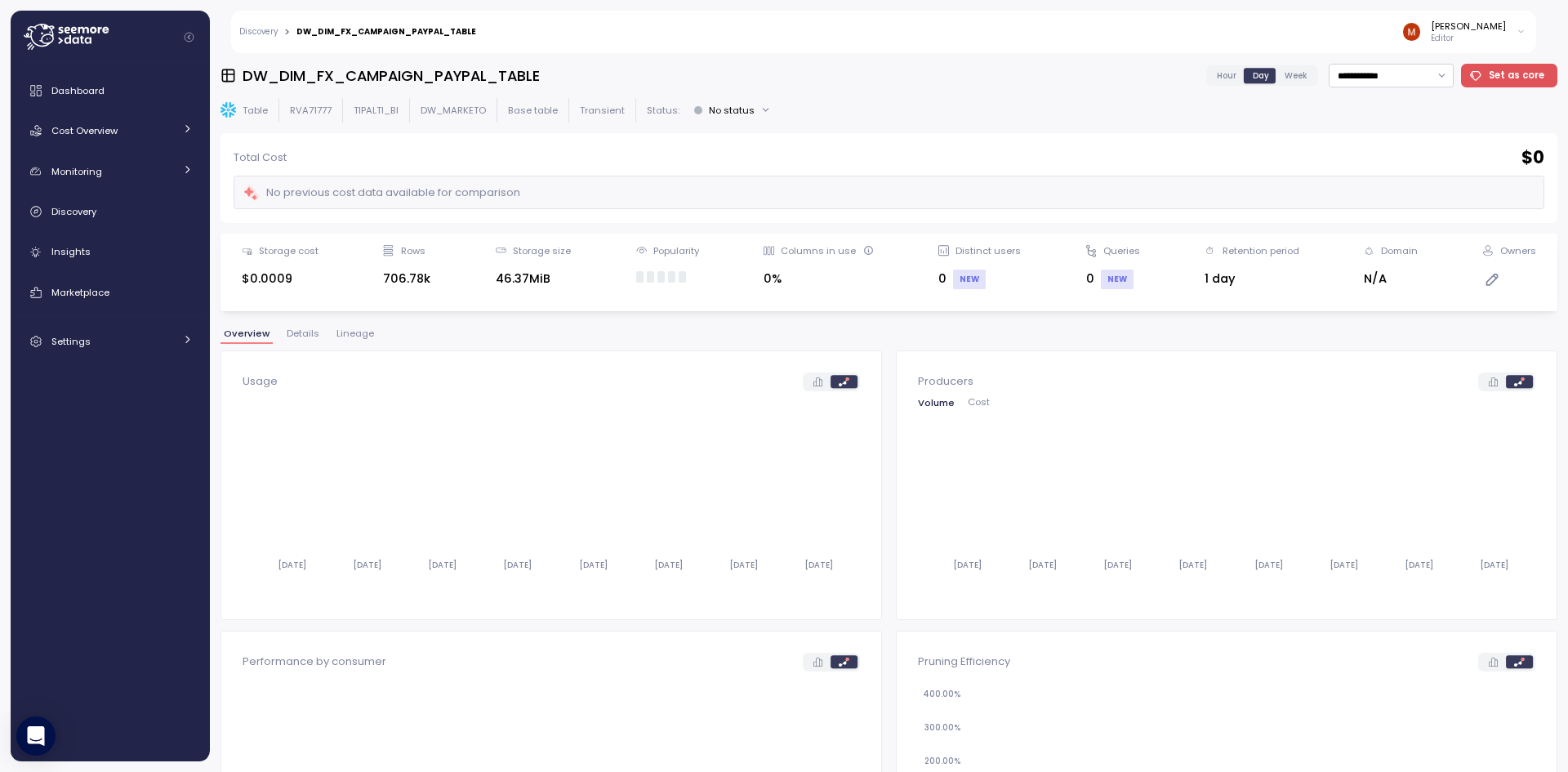
click at [351, 332] on span "Lineage" at bounding box center [356, 334] width 38 height 9
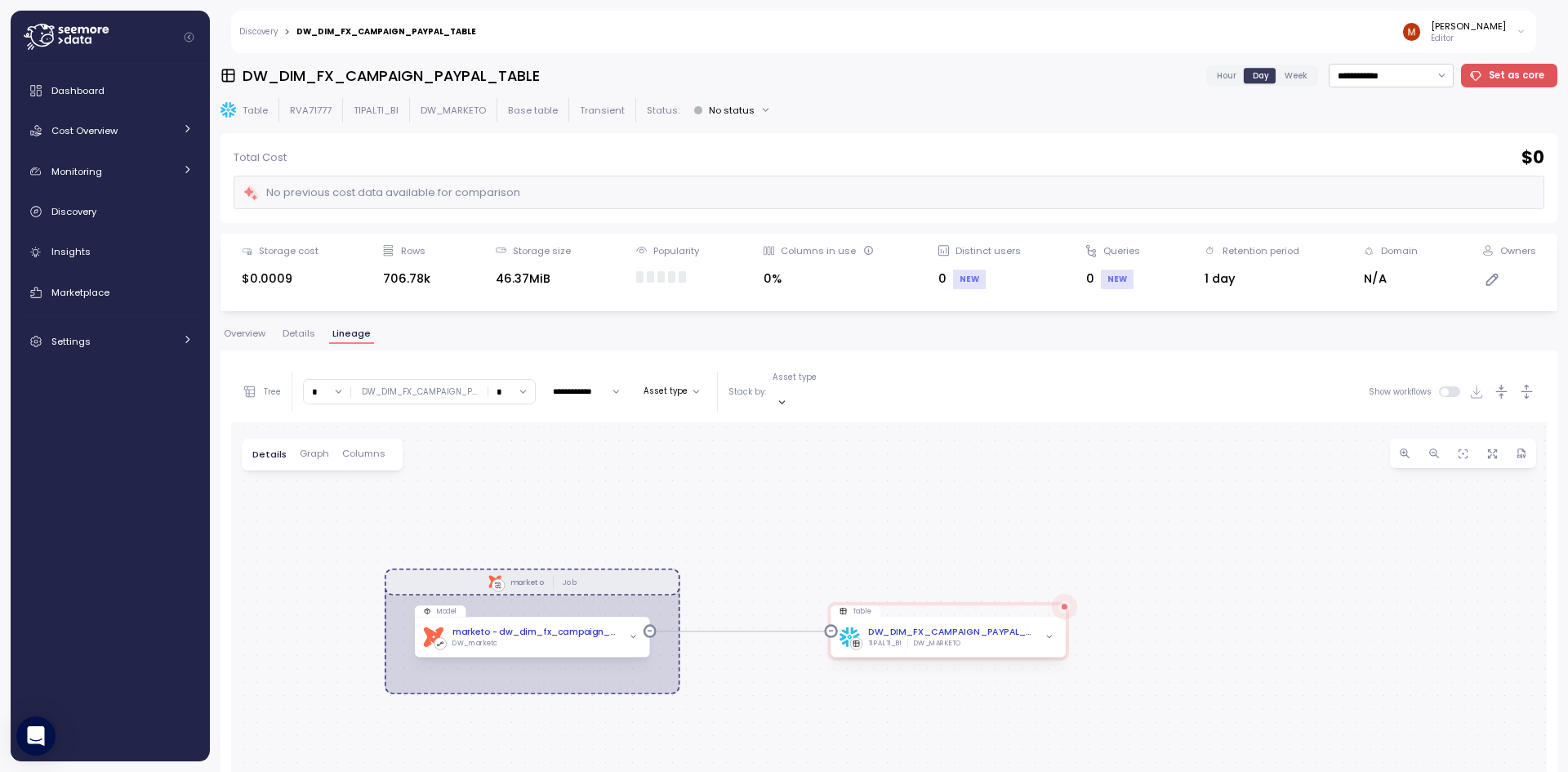
drag, startPoint x: 934, startPoint y: 563, endPoint x: 788, endPoint y: 516, distance: 153.4
click at [788, 516] on div "dbt marketo Job Model dbt marketo - dw_dim_fx_campaign_paypal_table - Step 2 DW…" at bounding box center [889, 746] width 1316 height 648
click at [523, 392] on input "*" at bounding box center [512, 392] width 46 height 24
click at [509, 526] on div "4" at bounding box center [508, 524] width 25 height 13
type input "*"
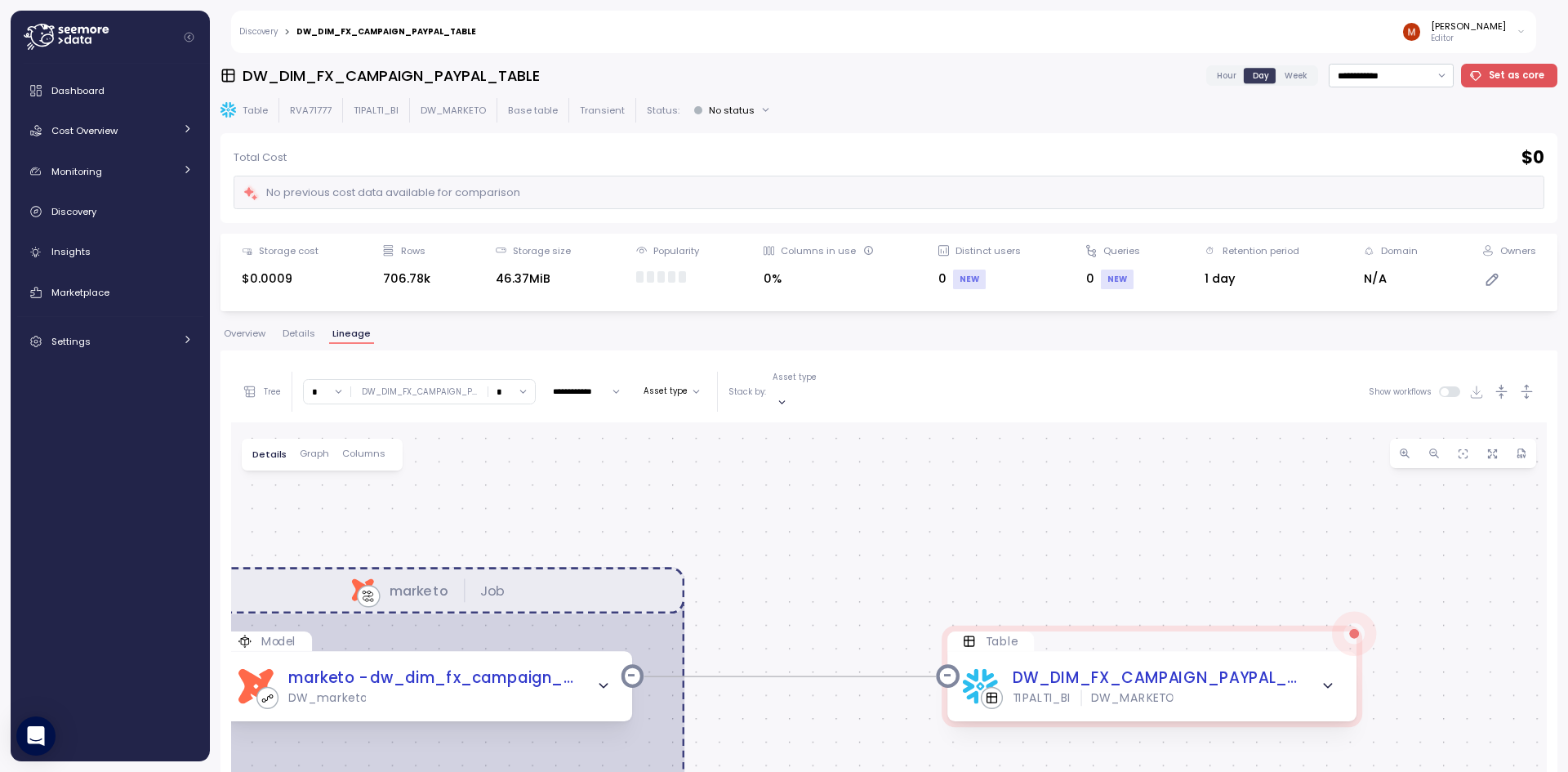
drag, startPoint x: 883, startPoint y: 576, endPoint x: 760, endPoint y: 498, distance: 145.6
click at [760, 498] on div "dbt marketo Job Model dbt marketo - dw_dim_fx_campaign_paypal_table - Step 2 DW…" at bounding box center [889, 746] width 1316 height 648
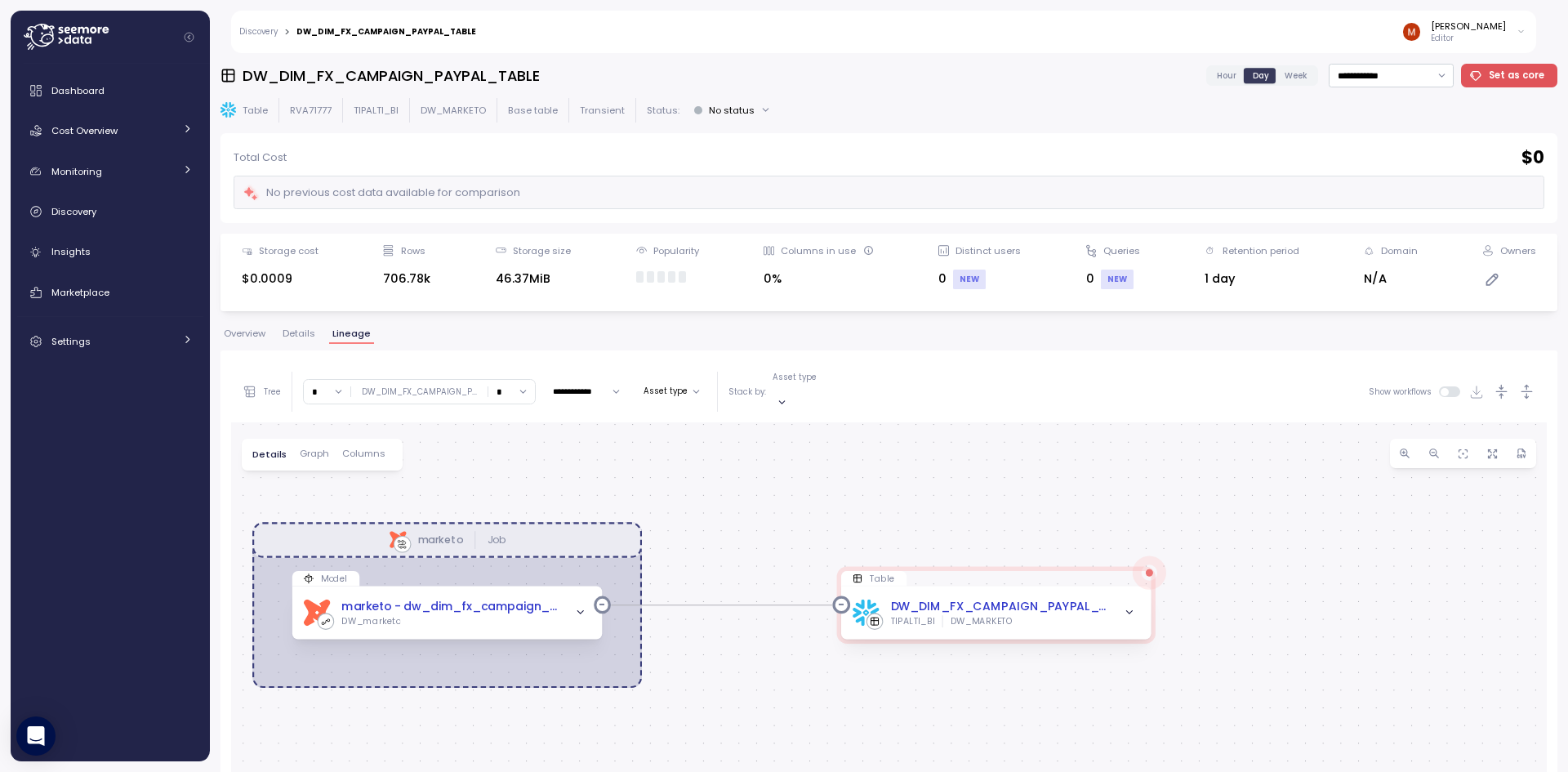
drag, startPoint x: 882, startPoint y: 585, endPoint x: 816, endPoint y: 546, distance: 76.7
click at [816, 546] on div "dbt marketo Job Model dbt marketo - dw_dim_fx_campaign_paypal_table - Step 2 DW…" at bounding box center [889, 746] width 1316 height 648
